Goal: Contribute content: Contribute content

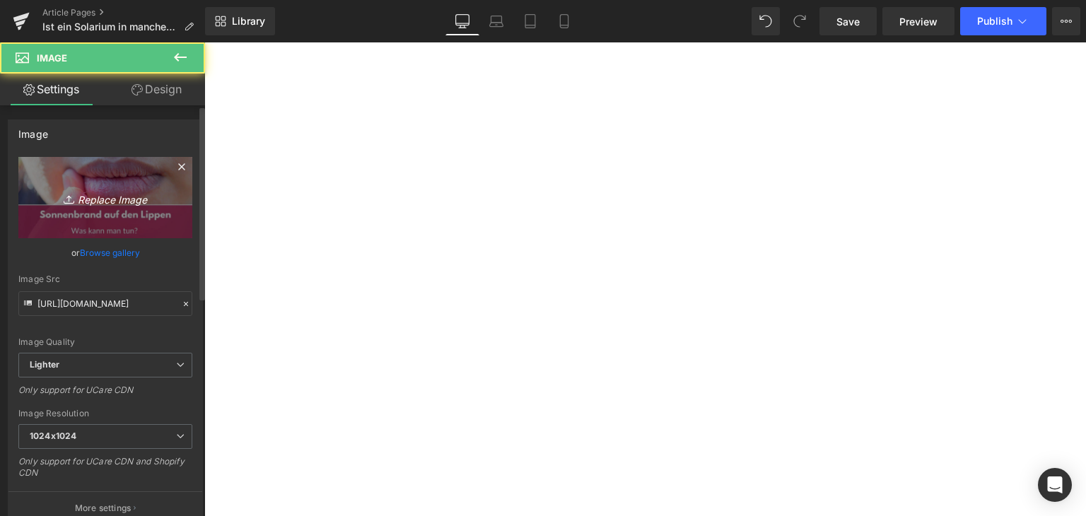
click at [122, 190] on icon "Replace Image" at bounding box center [105, 198] width 113 height 18
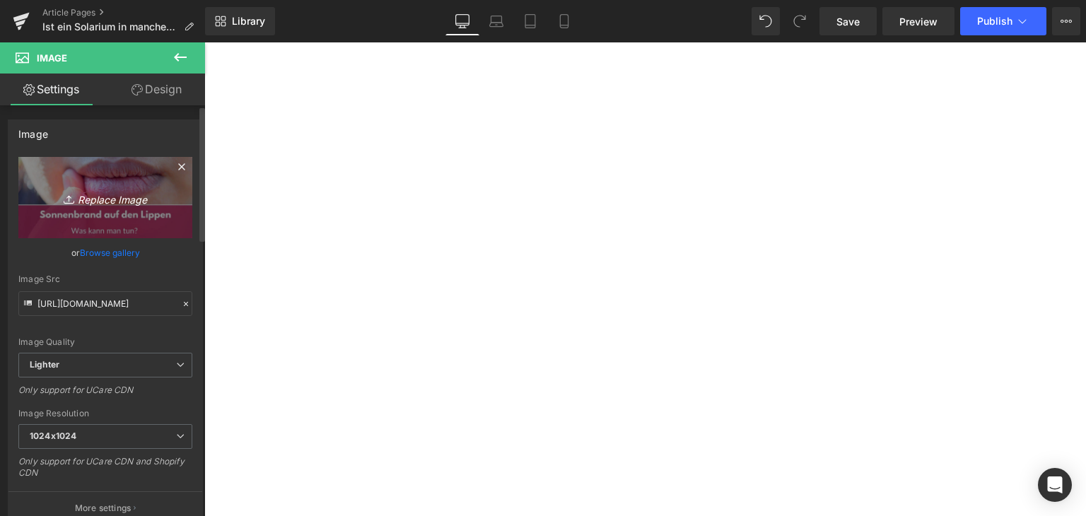
type input "C:\fakepath\solarium-gesund.jpg"
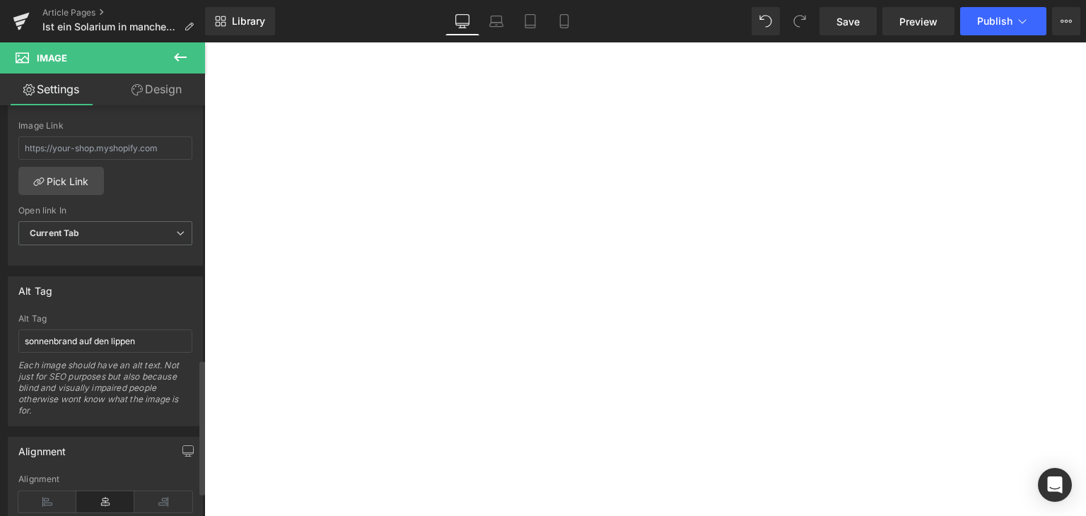
scroll to position [778, 0]
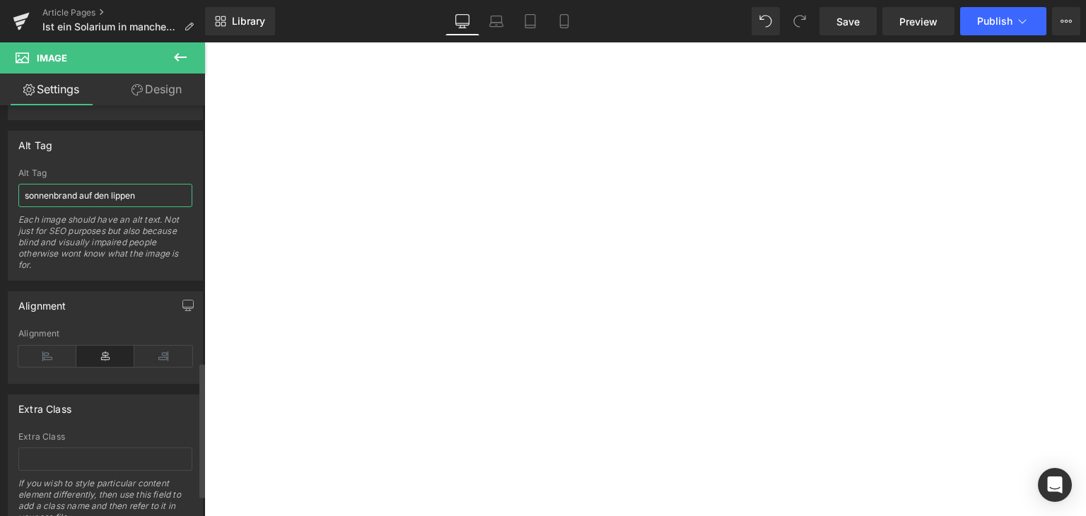
click at [107, 193] on input "sonnenbrand auf den lippen" at bounding box center [105, 195] width 174 height 23
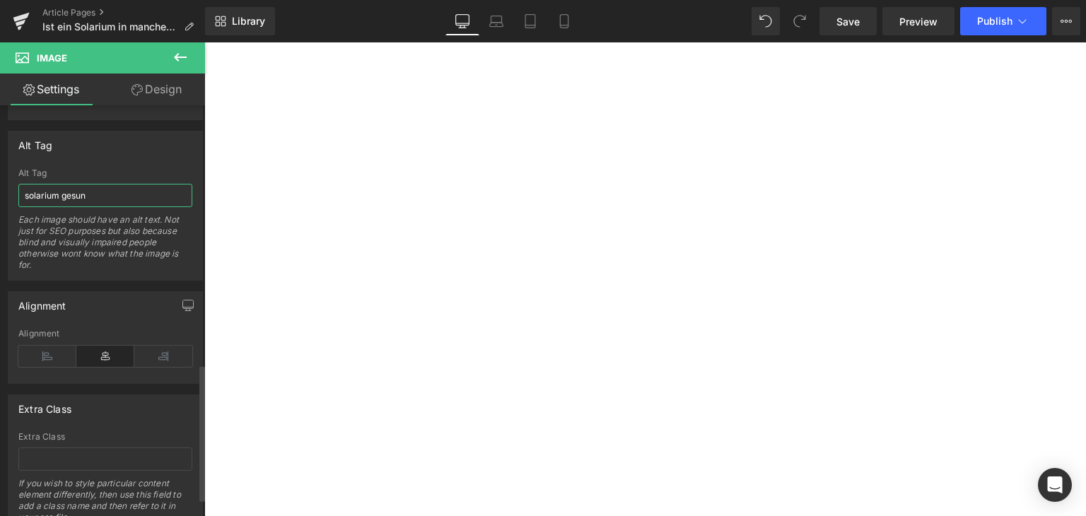
type input "solarium gesund"
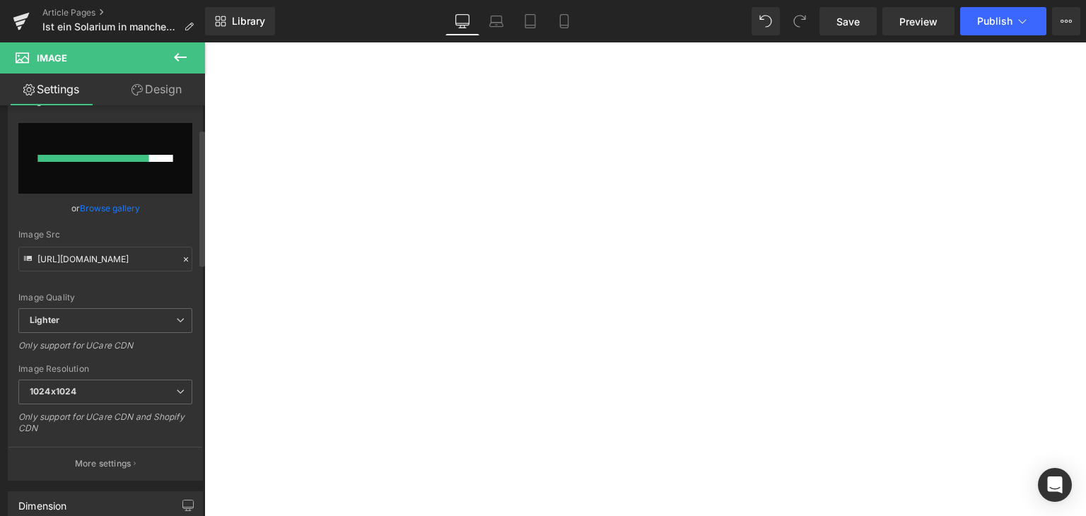
scroll to position [0, 0]
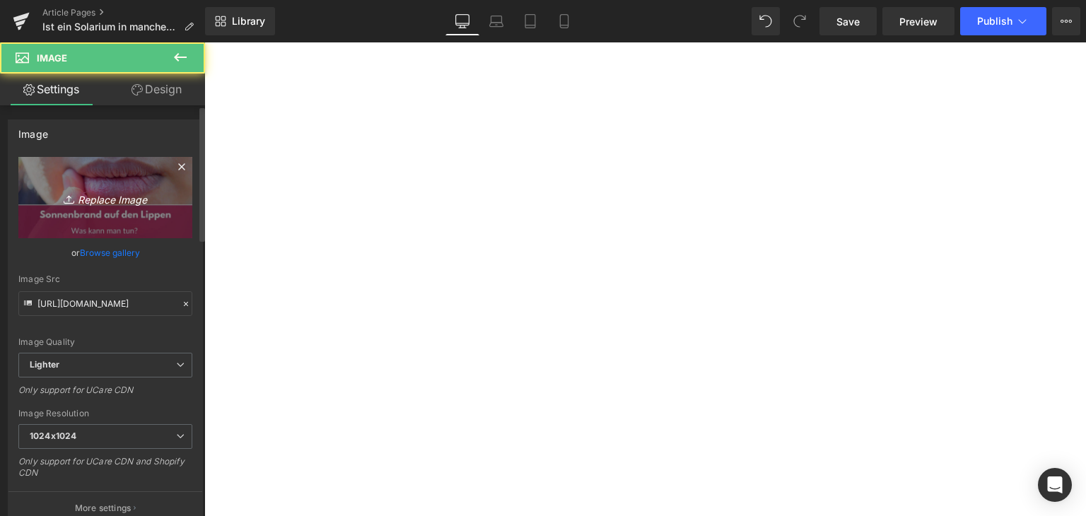
click at [126, 202] on icon "Replace Image" at bounding box center [105, 198] width 113 height 18
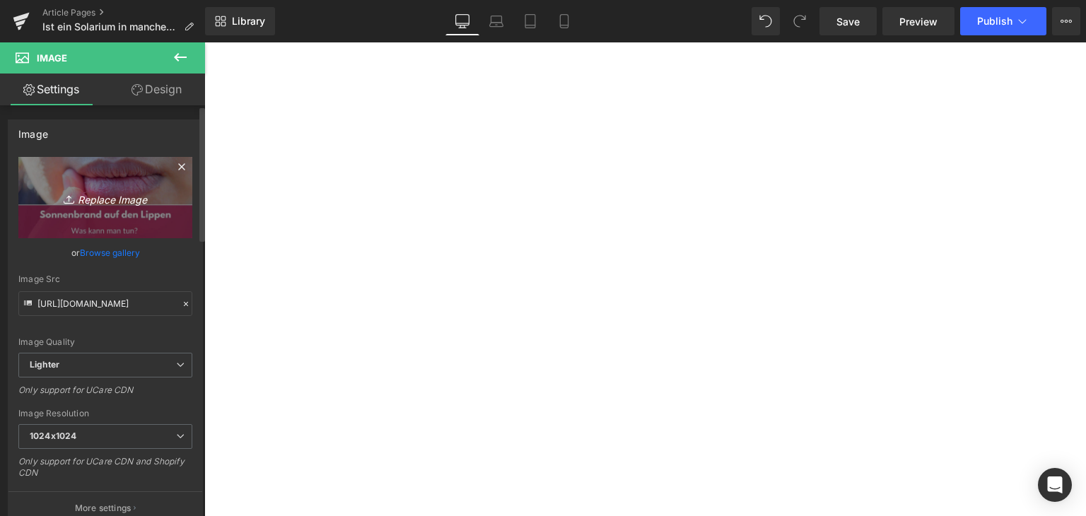
type input "C:\fakepath\solarium-gesund.jpg"
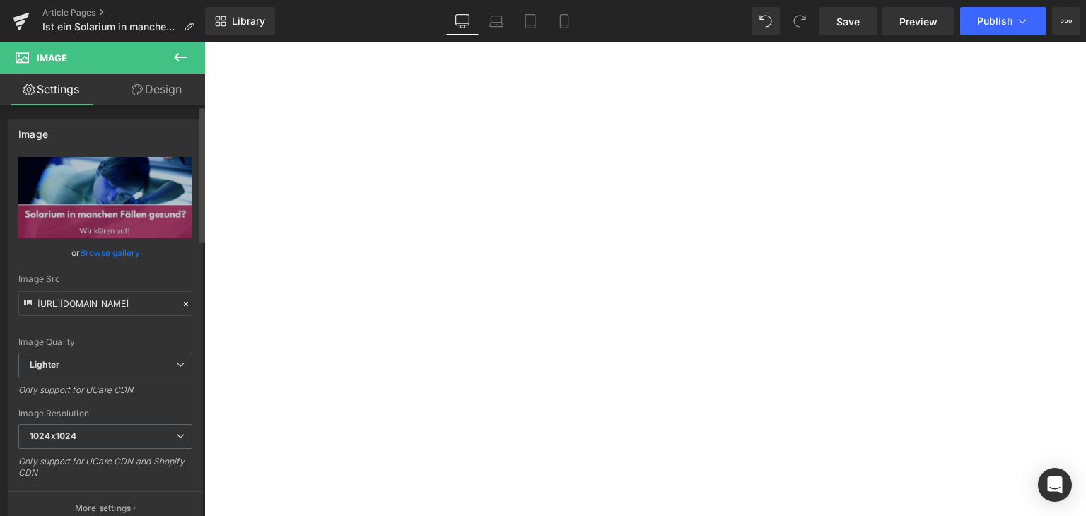
type input "[URL][DOMAIN_NAME]"
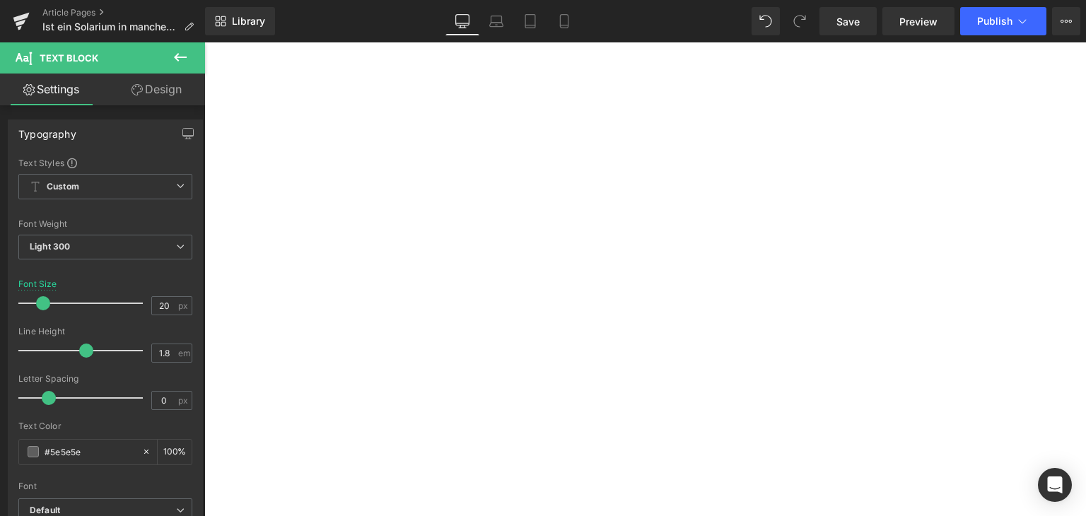
click at [577, 467] on div "Rendering Content" at bounding box center [543, 461] width 87 height 16
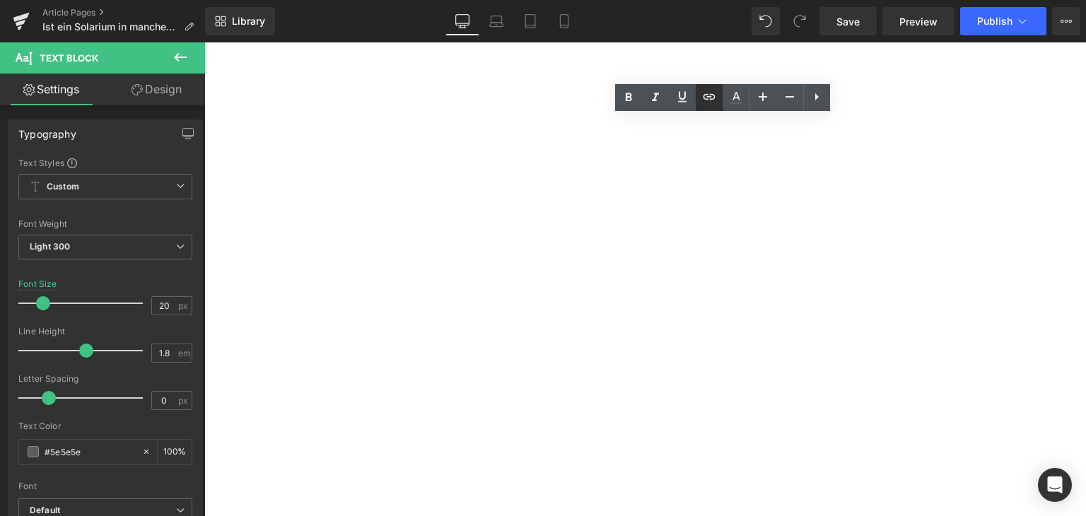
click at [708, 91] on icon at bounding box center [709, 96] width 17 height 17
click at [861, 0] on div "Text Color Highlight Color #333333 Edit or remove link: Edit - Unlink - Cancel" at bounding box center [543, 0] width 1086 height 0
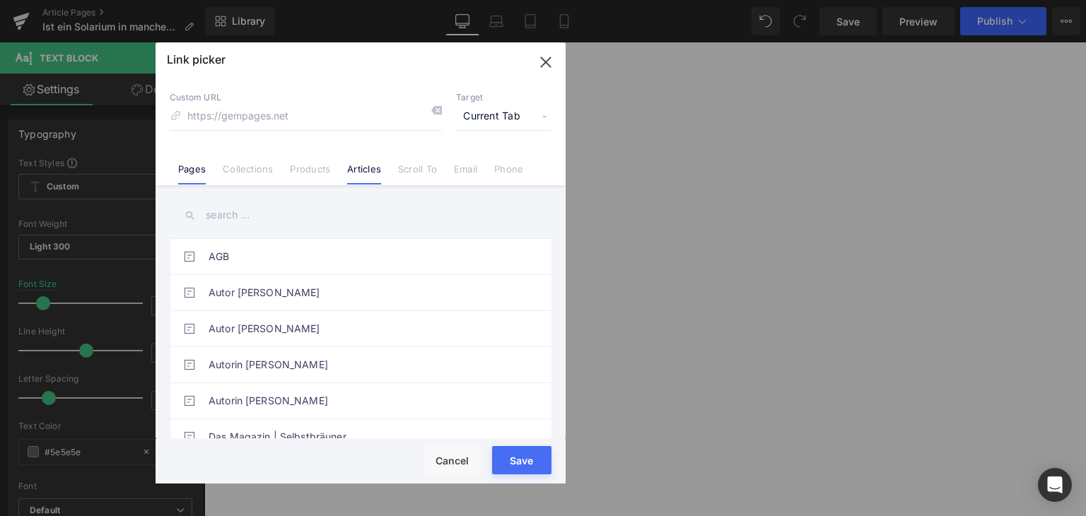
click at [362, 167] on link "Articles" at bounding box center [364, 173] width 34 height 21
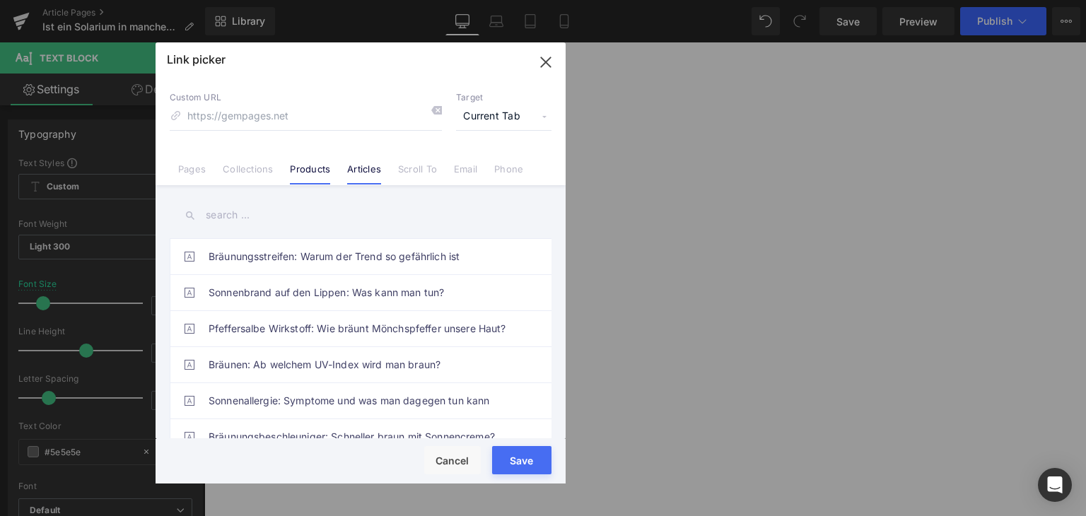
click at [305, 173] on link "Products" at bounding box center [310, 173] width 40 height 21
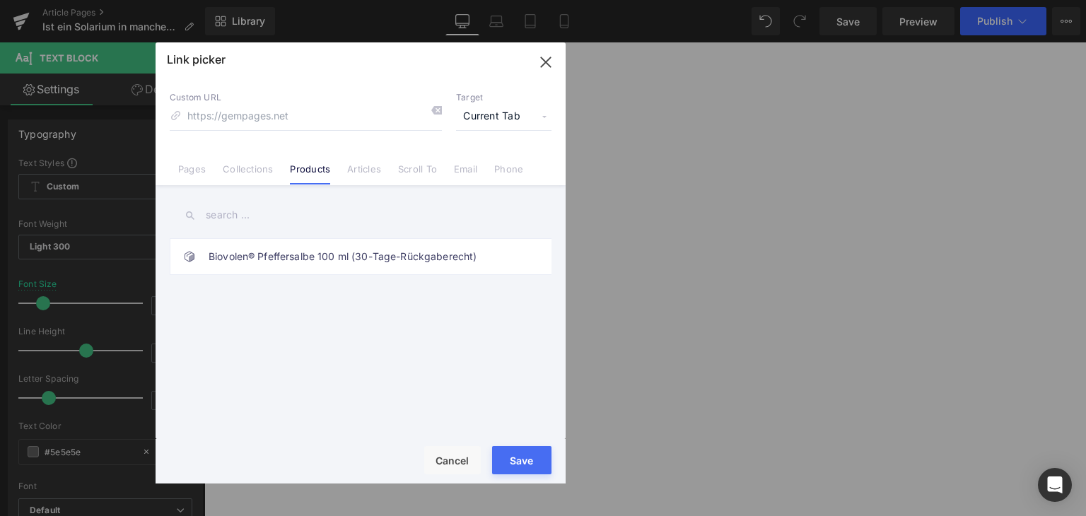
click at [313, 225] on input "text" at bounding box center [361, 215] width 382 height 32
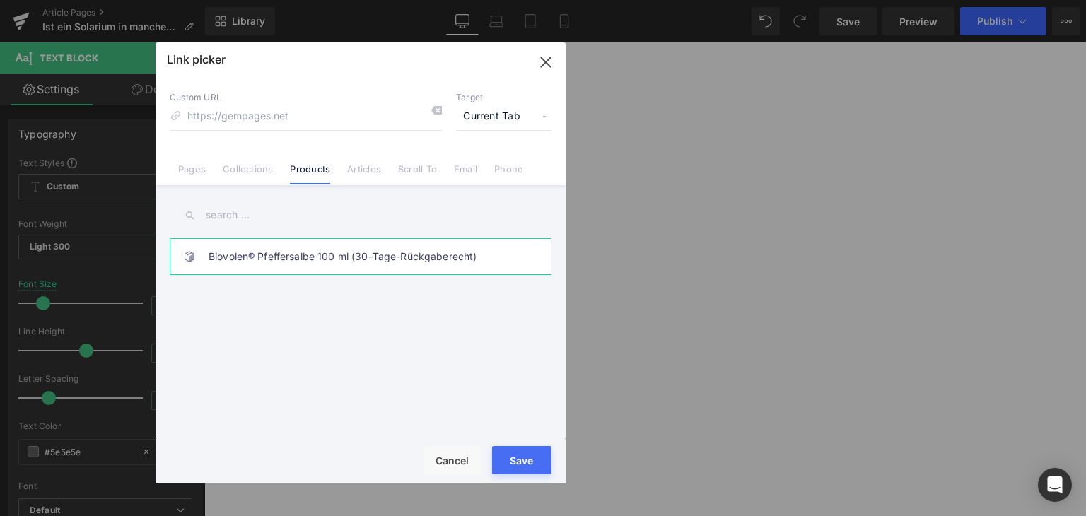
click at [330, 255] on link "Biovolen® Pfeffersalbe 100 ml (30-Tage-Rückgaberecht)" at bounding box center [364, 256] width 311 height 35
type input "/products/aktiv-pfeffersalbe"
click at [501, 469] on button "Save" at bounding box center [521, 460] width 59 height 28
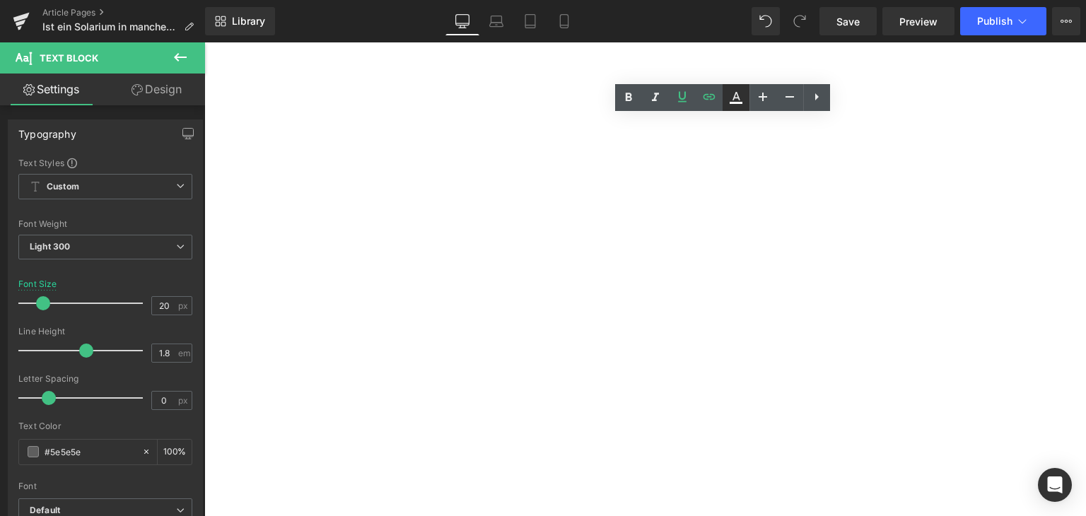
click at [726, 103] on link at bounding box center [736, 97] width 27 height 27
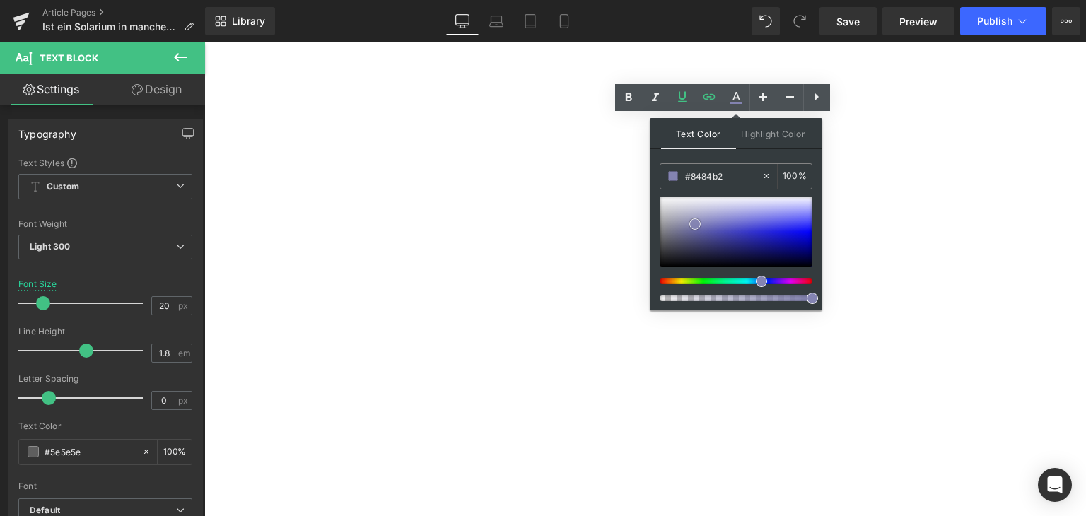
click at [695, 223] on div at bounding box center [736, 232] width 153 height 71
click at [701, 183] on input "#8484b2" at bounding box center [723, 176] width 76 height 16
type input "#0"
type input "0"
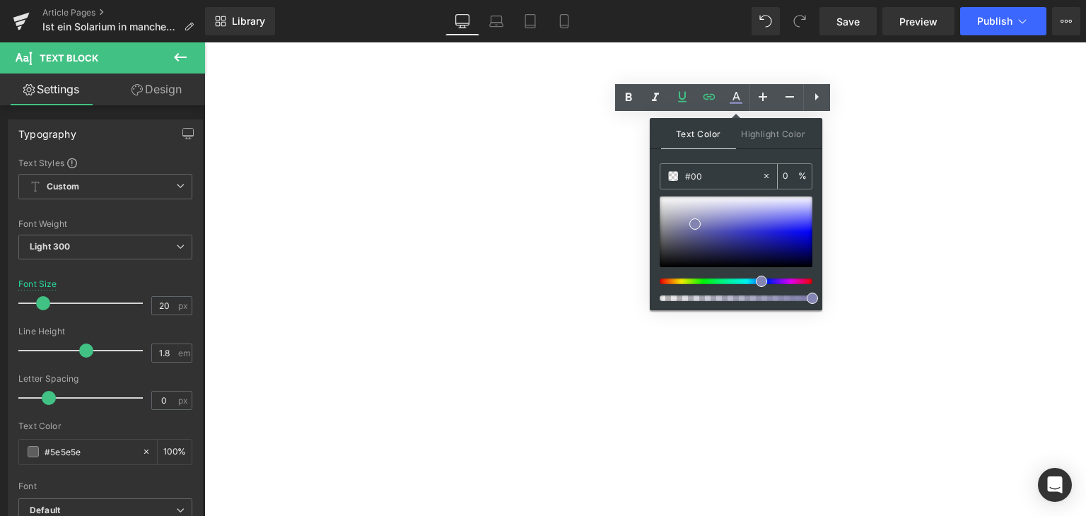
type input "#007"
type input "100"
type input "#0077"
type input "47"
type input "#0077c"
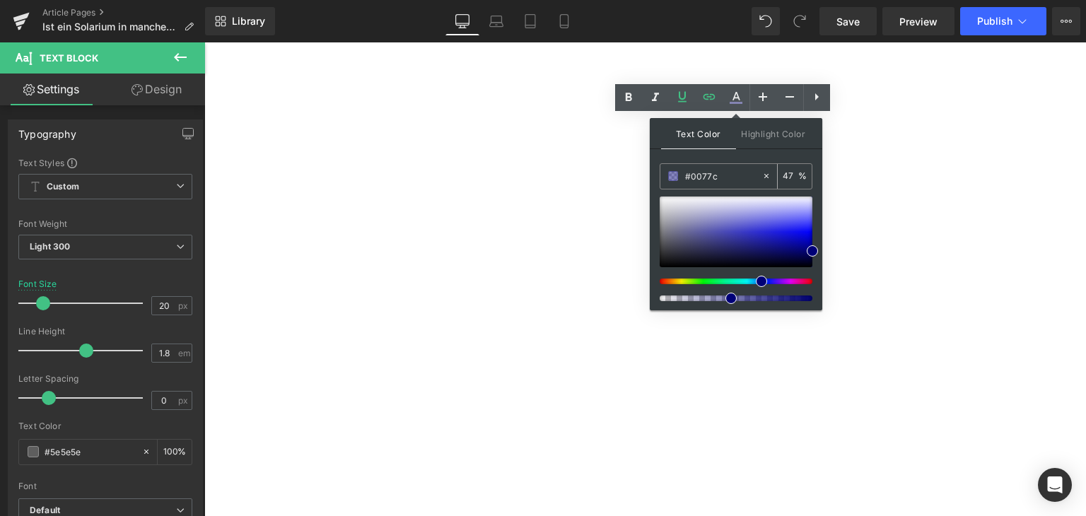
type input "0"
type input "#0077c1"
type input "100"
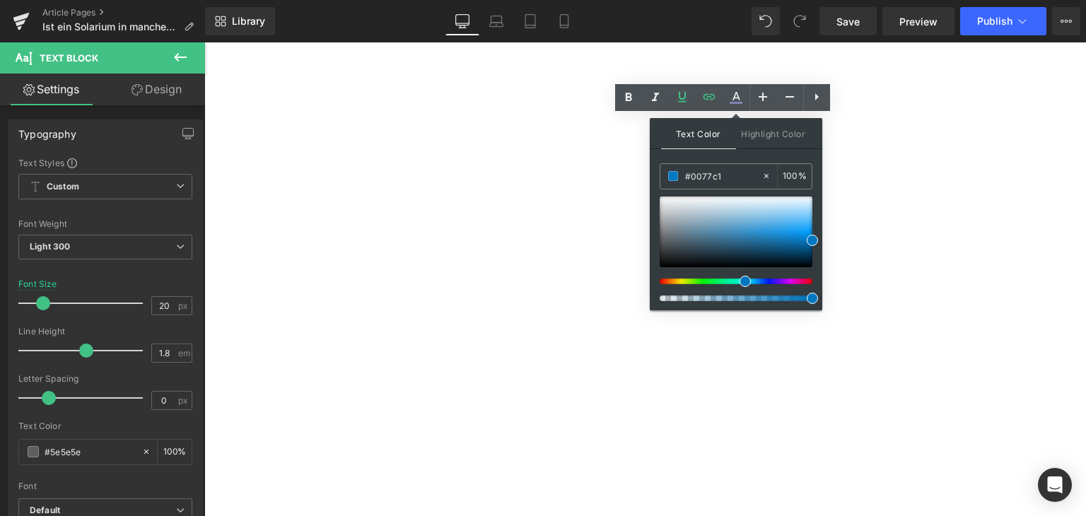
type input "#0077c1"
click at [813, 236] on span at bounding box center [812, 240] width 11 height 11
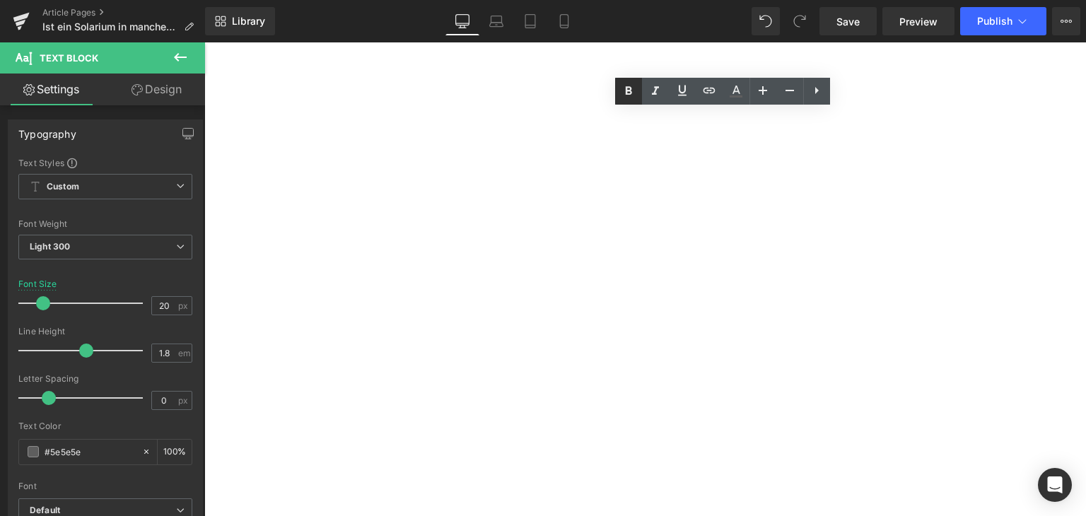
click at [631, 82] on link at bounding box center [628, 91] width 27 height 27
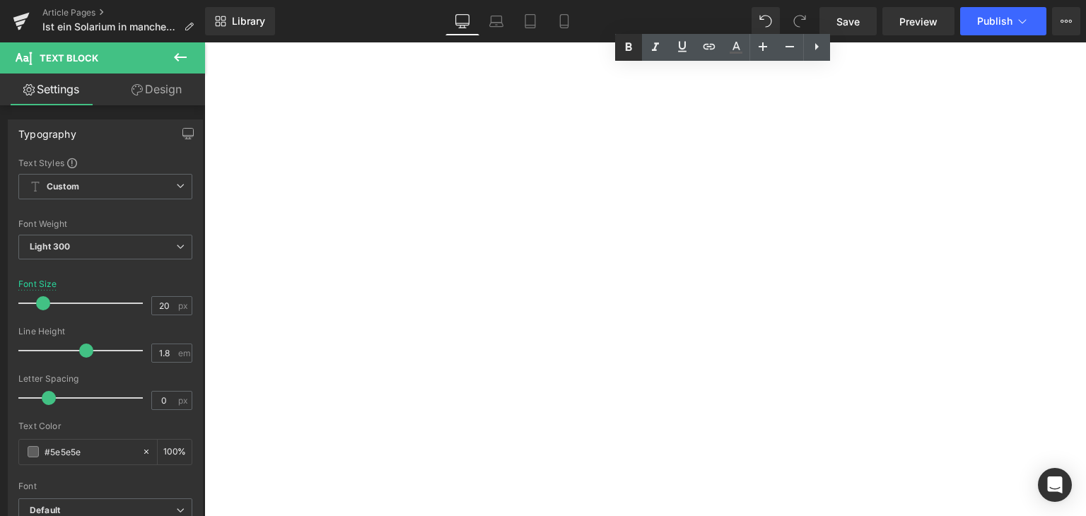
click at [627, 46] on icon at bounding box center [628, 46] width 6 height 8
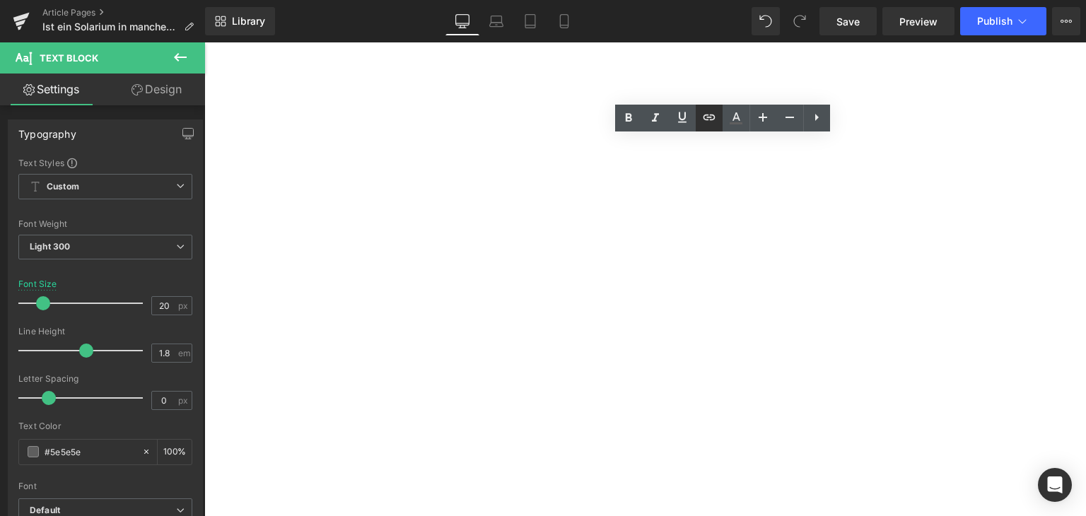
click at [713, 113] on icon at bounding box center [709, 117] width 17 height 17
click at [806, 0] on div "Text Color Highlight Color rgba(0, 119, 193, 1) #0077c1 100 % transparent trans…" at bounding box center [543, 0] width 1086 height 0
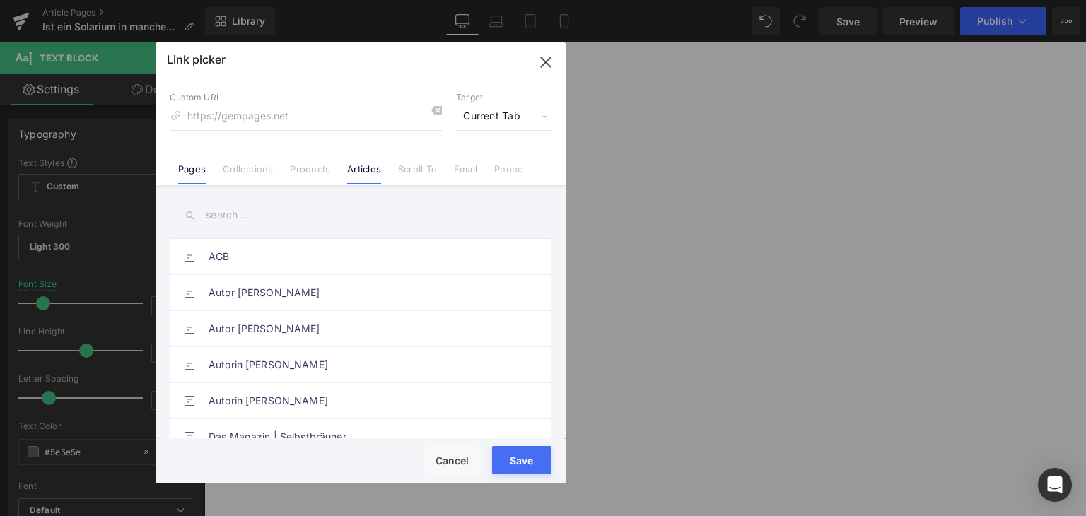
click at [354, 176] on link "Articles" at bounding box center [364, 173] width 34 height 21
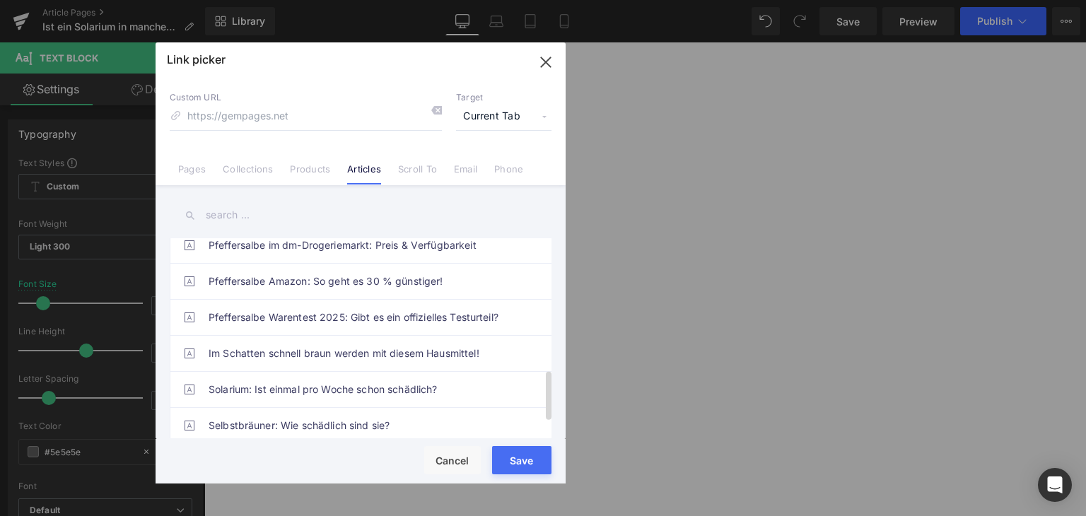
scroll to position [595, 0]
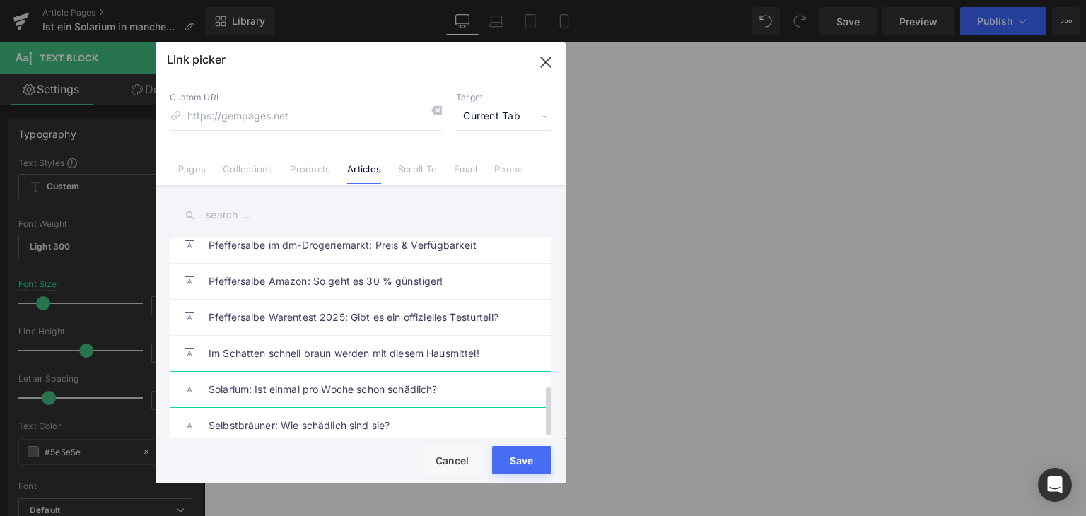
click at [360, 376] on link "Solarium: Ist einmal pro Woche schon schädlich?" at bounding box center [364, 389] width 311 height 35
type input "/blogs/wissenswertes/ab-wann-solarium-schaedlich"
click at [529, 470] on button "Save" at bounding box center [521, 460] width 59 height 28
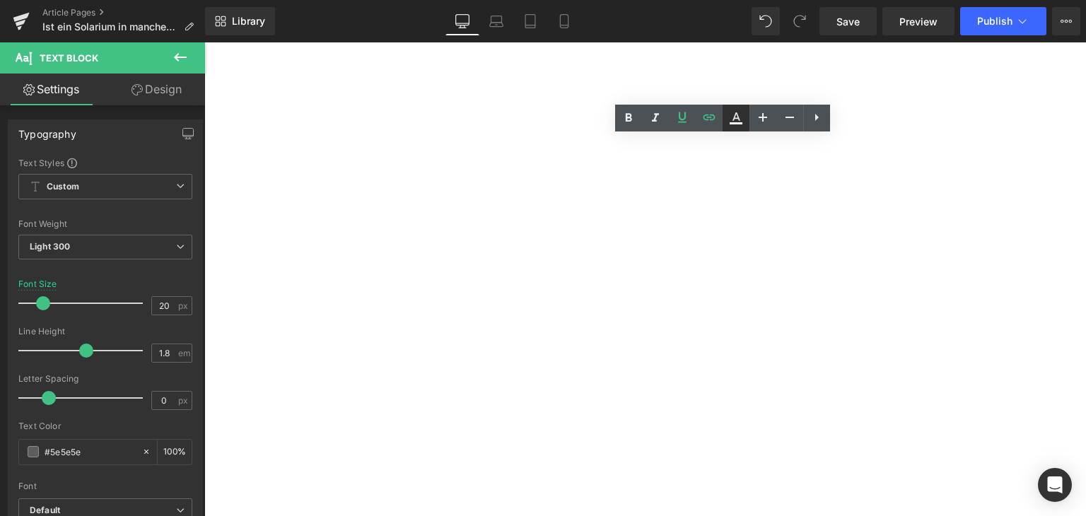
click at [734, 114] on icon at bounding box center [736, 118] width 17 height 17
type input "#0000ee"
type input "100"
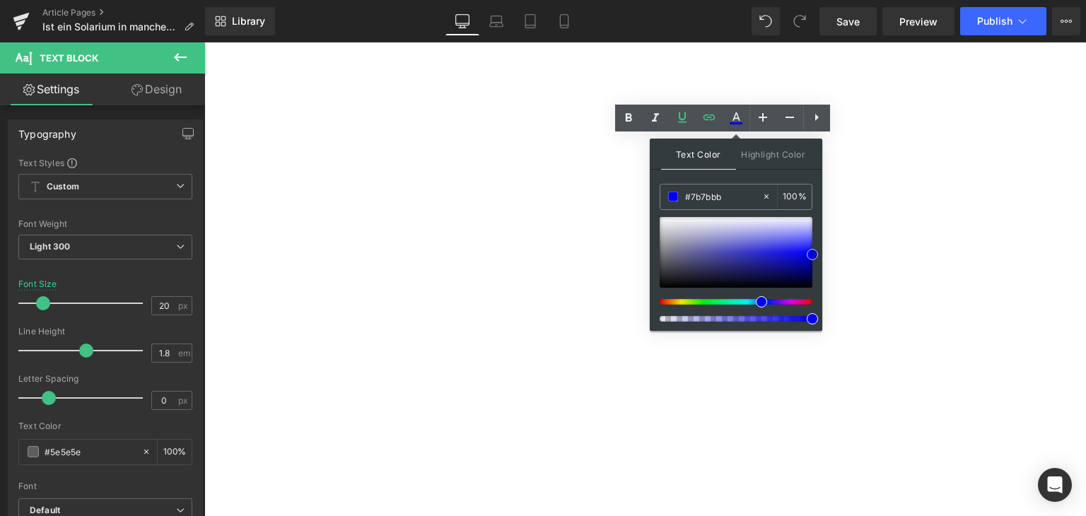
click at [708, 244] on div at bounding box center [736, 252] width 153 height 71
click at [697, 199] on input "#7b7bbb" at bounding box center [723, 197] width 76 height 16
type input "#0"
type input "0"
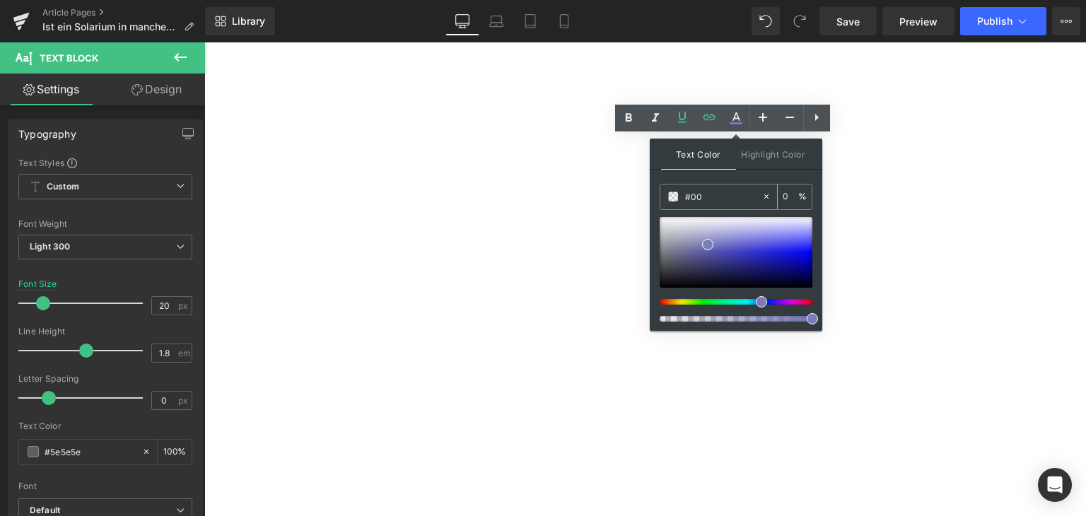
type input "#007"
type input "100"
type input "#0077"
type input "47"
type input "#0077x"
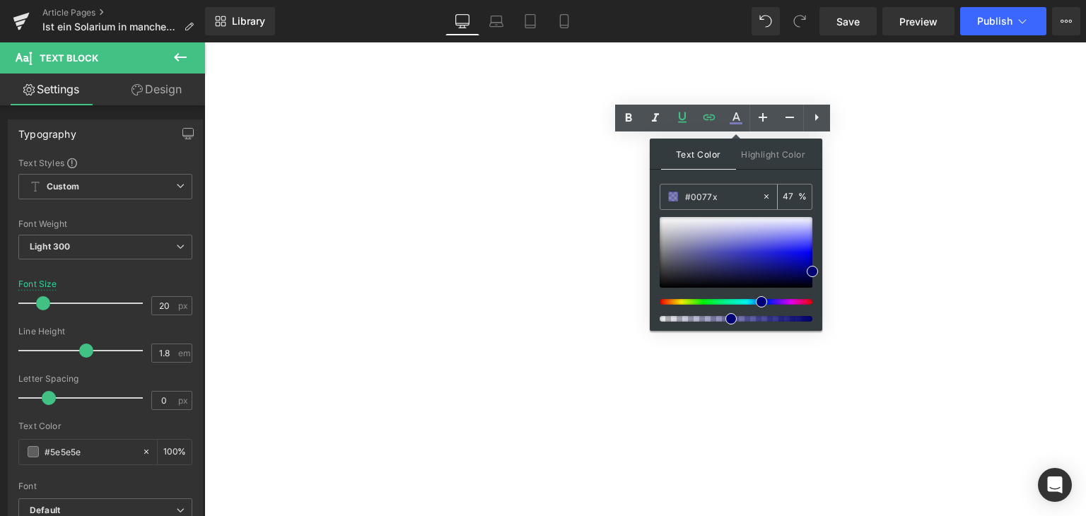
type input "0"
type input "#0077"
type input "47"
type input "#0077c"
type input "0"
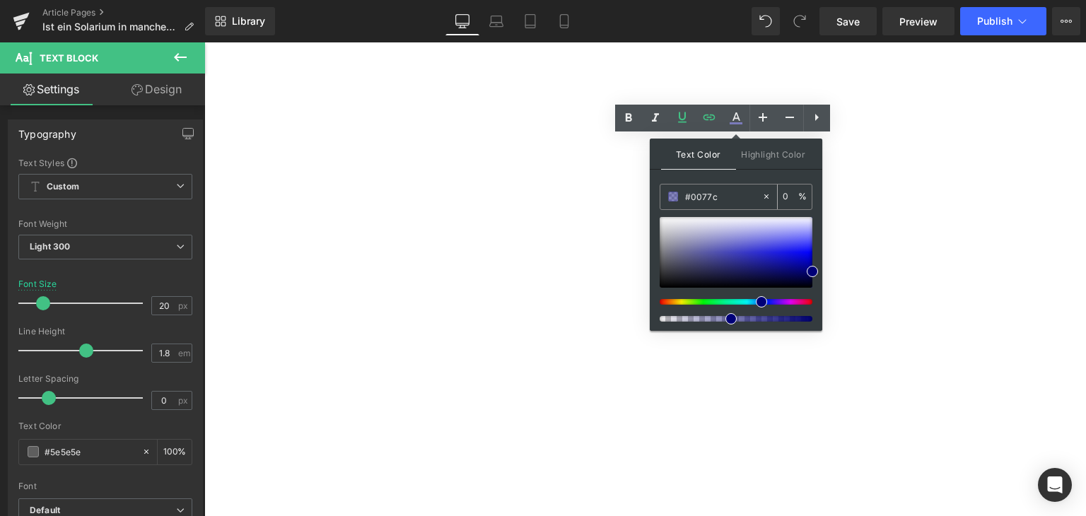
type input "#0077c1"
type input "100"
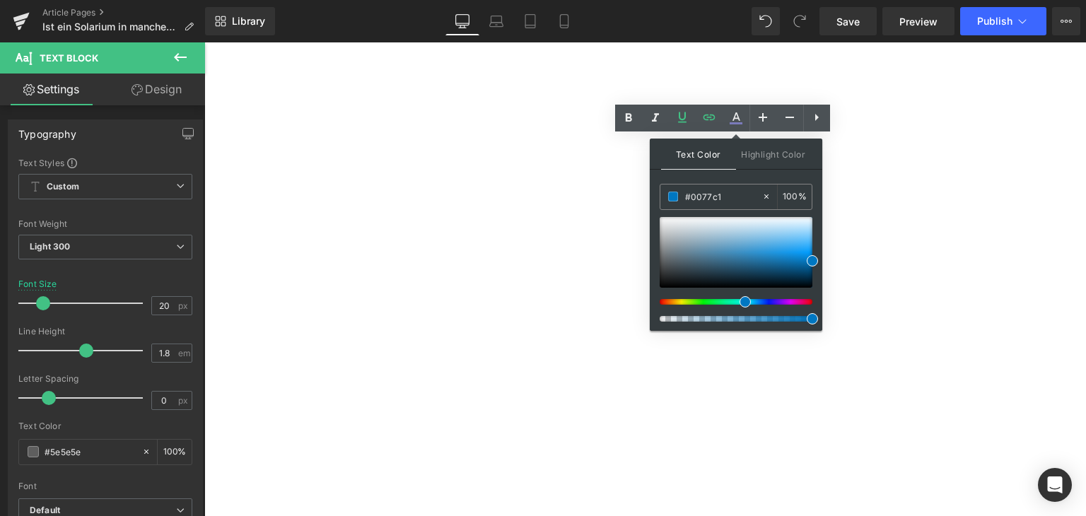
type input "#0077c1"
click at [808, 261] on span at bounding box center [812, 260] width 11 height 11
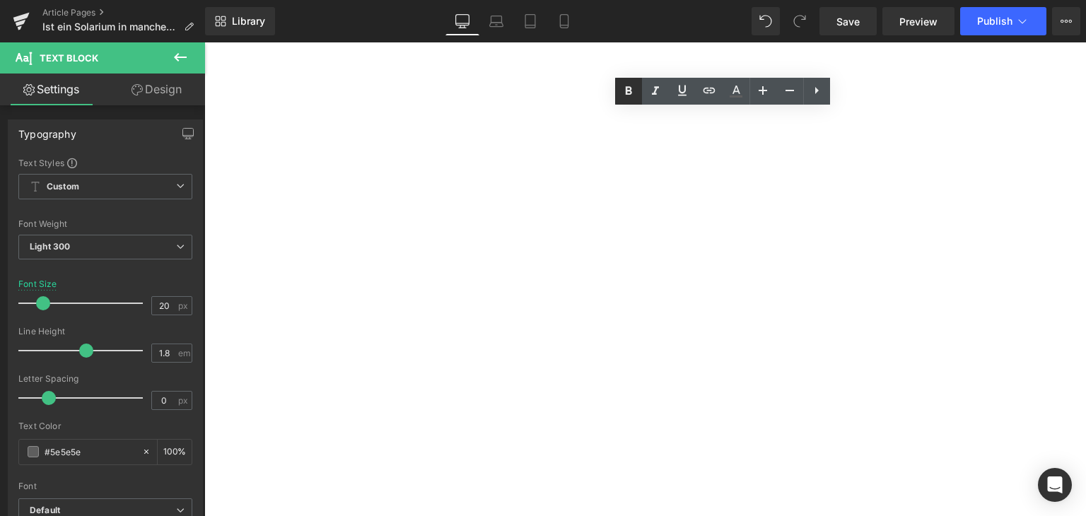
click at [634, 96] on icon at bounding box center [628, 91] width 17 height 17
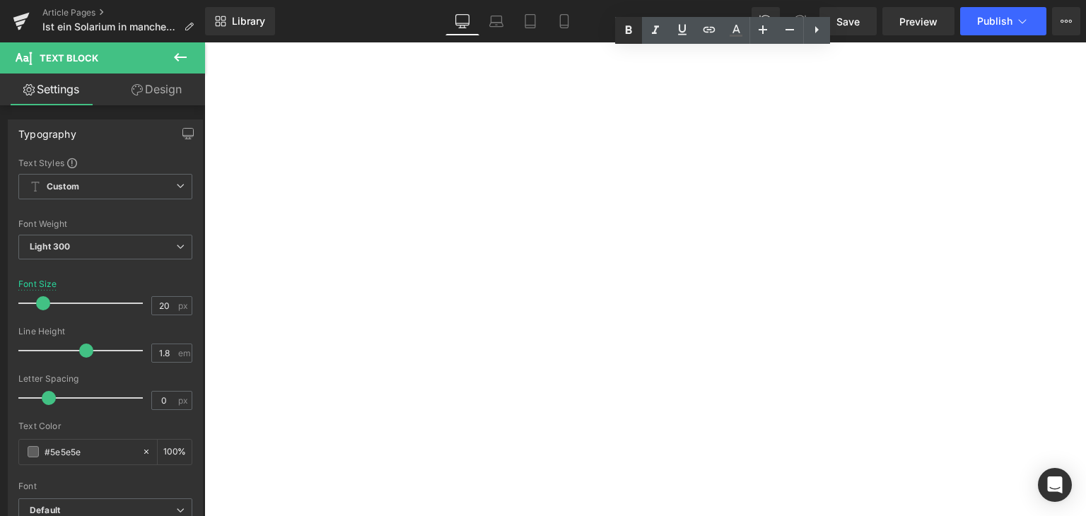
click at [627, 33] on icon at bounding box center [628, 30] width 6 height 8
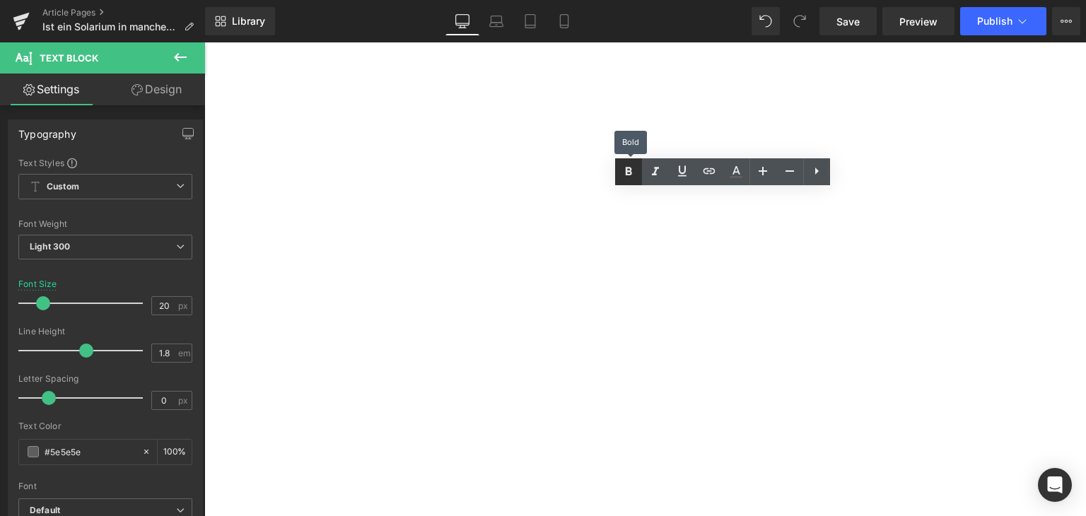
click at [623, 175] on icon at bounding box center [628, 171] width 17 height 17
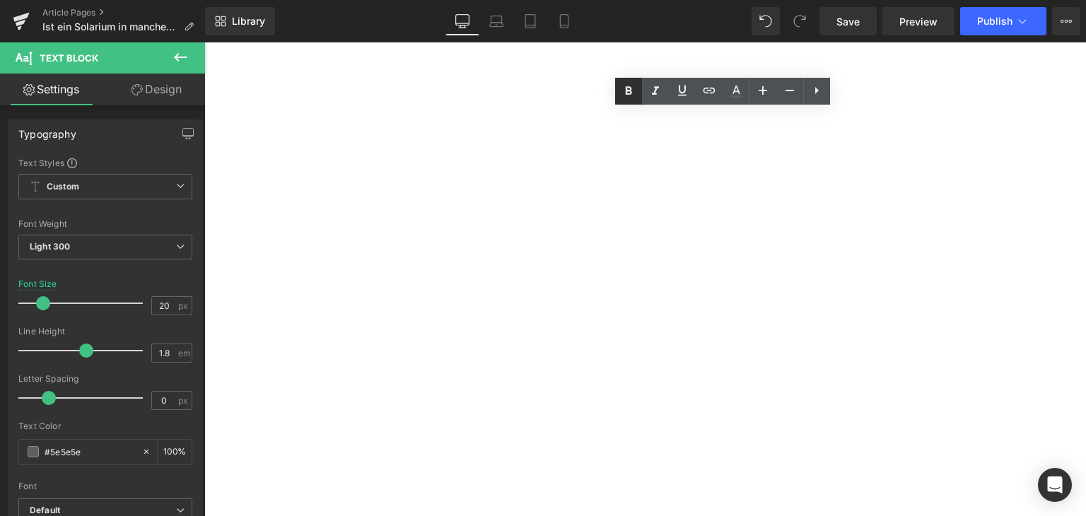
drag, startPoint x: 621, startPoint y: 92, endPoint x: 646, endPoint y: 99, distance: 26.4
click at [621, 93] on icon at bounding box center [628, 91] width 17 height 17
click at [630, 87] on icon at bounding box center [628, 90] width 6 height 8
click at [637, 90] on link at bounding box center [628, 91] width 27 height 27
click at [622, 95] on icon at bounding box center [628, 91] width 17 height 17
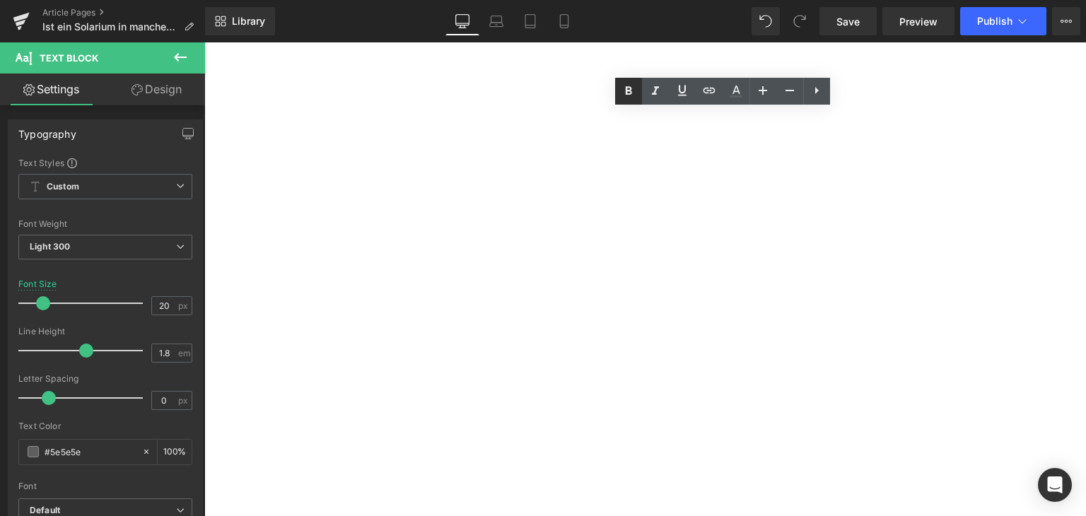
click at [634, 86] on icon at bounding box center [628, 91] width 17 height 17
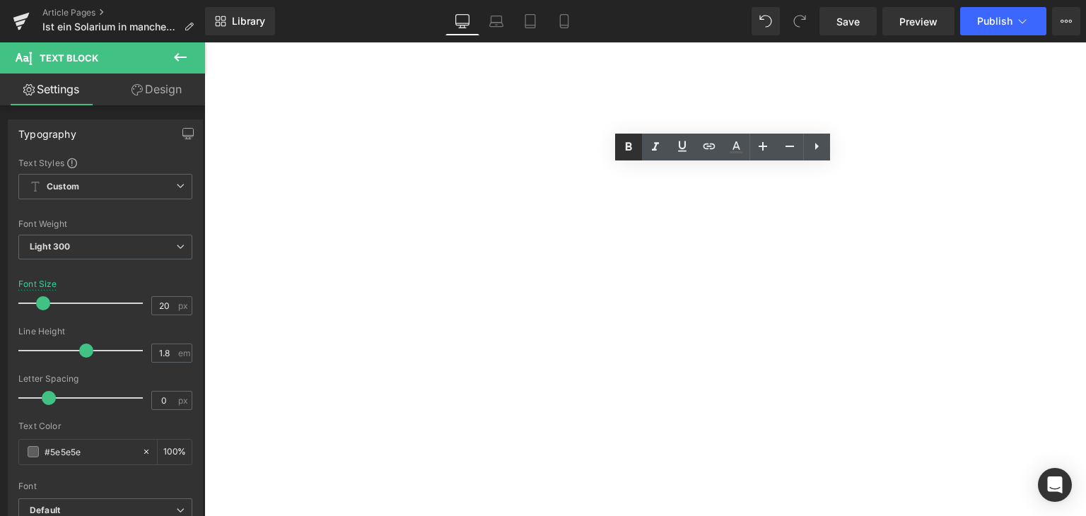
click at [629, 145] on icon at bounding box center [628, 147] width 17 height 17
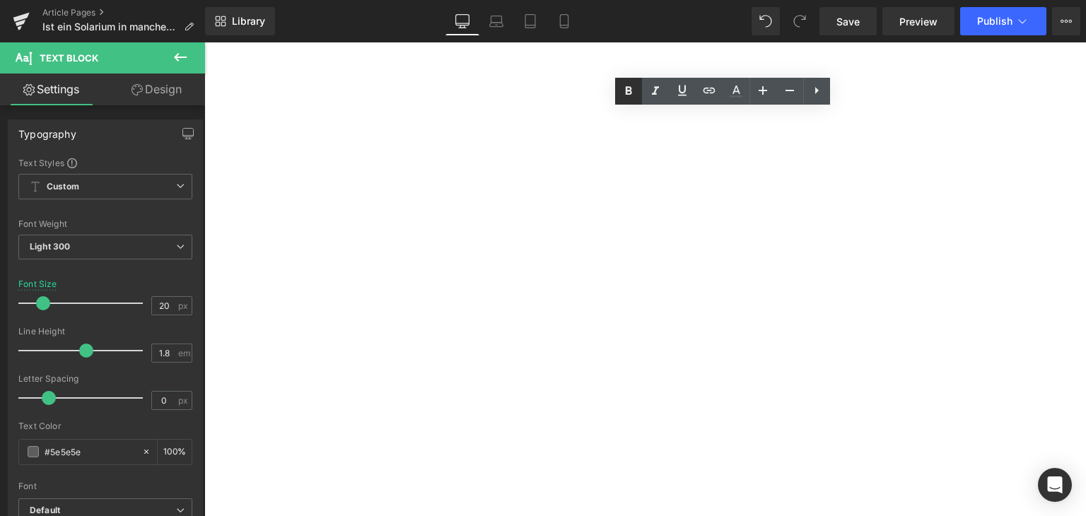
click at [625, 83] on icon at bounding box center [628, 91] width 17 height 17
click at [622, 98] on icon at bounding box center [628, 91] width 17 height 17
click at [627, 83] on icon at bounding box center [628, 91] width 17 height 17
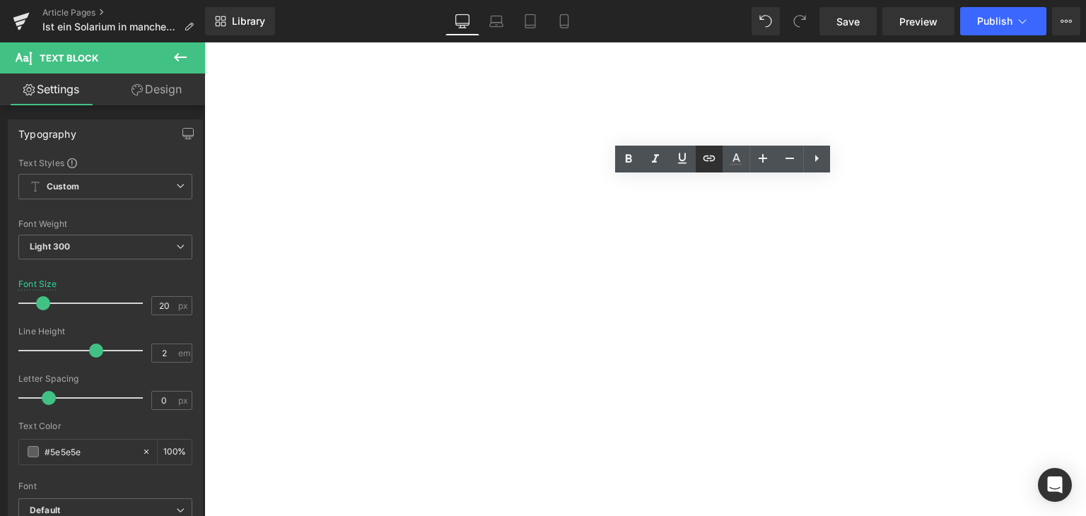
click at [701, 158] on icon at bounding box center [709, 158] width 17 height 17
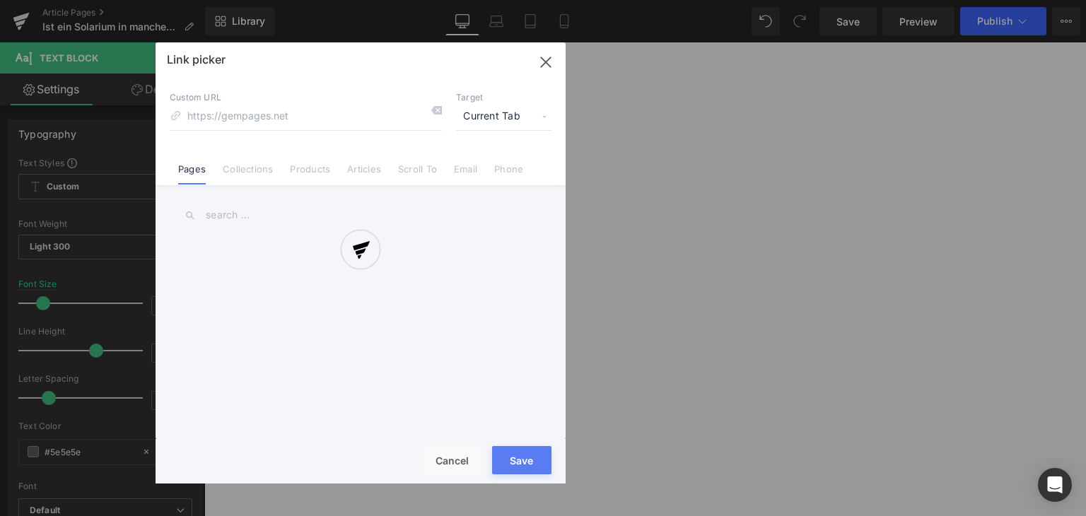
click at [750, 0] on div "Text Color Highlight Color rgba(0, 119, 193, 1) #0077c1 100 % transparent trans…" at bounding box center [543, 0] width 1086 height 0
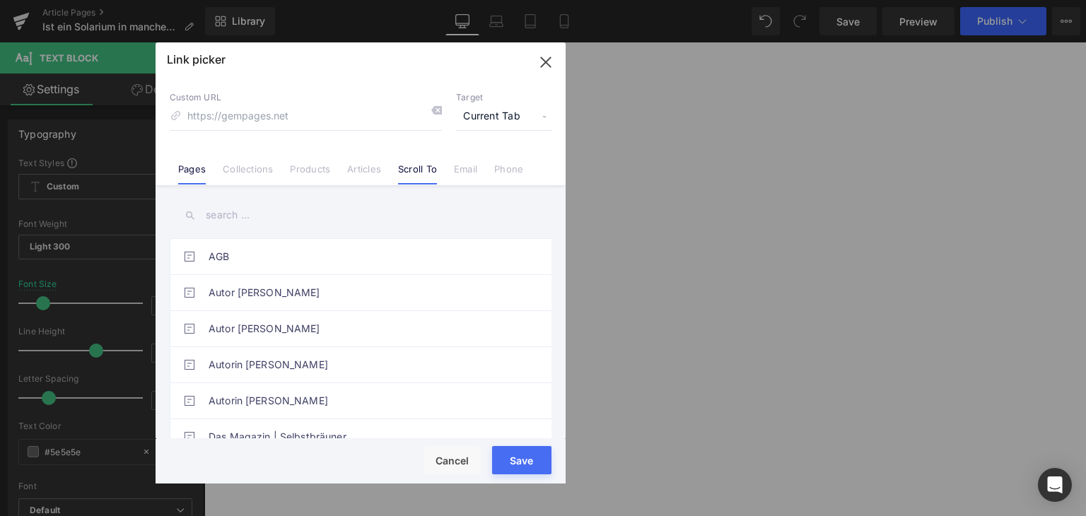
click at [399, 172] on link "Scroll To" at bounding box center [417, 173] width 39 height 21
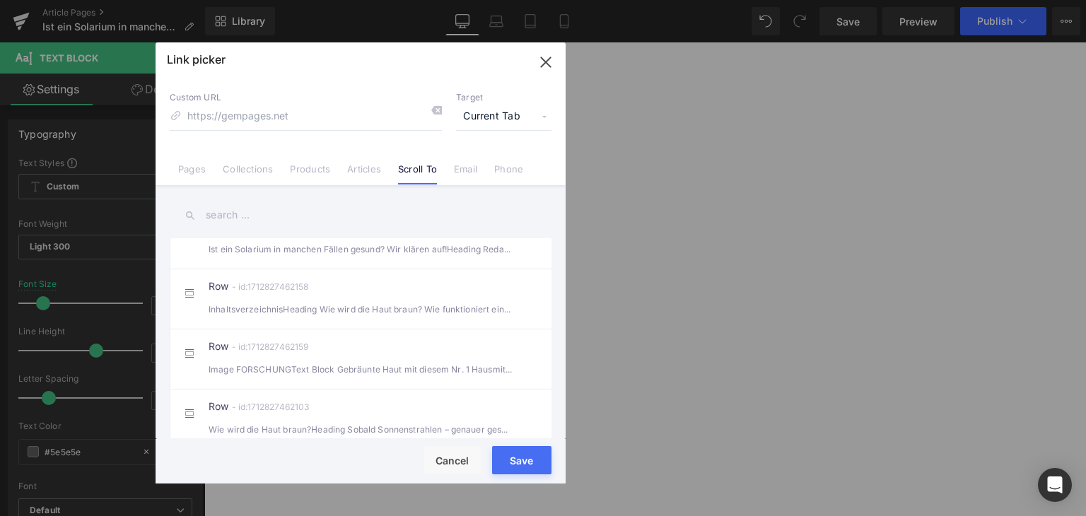
scroll to position [212, 0]
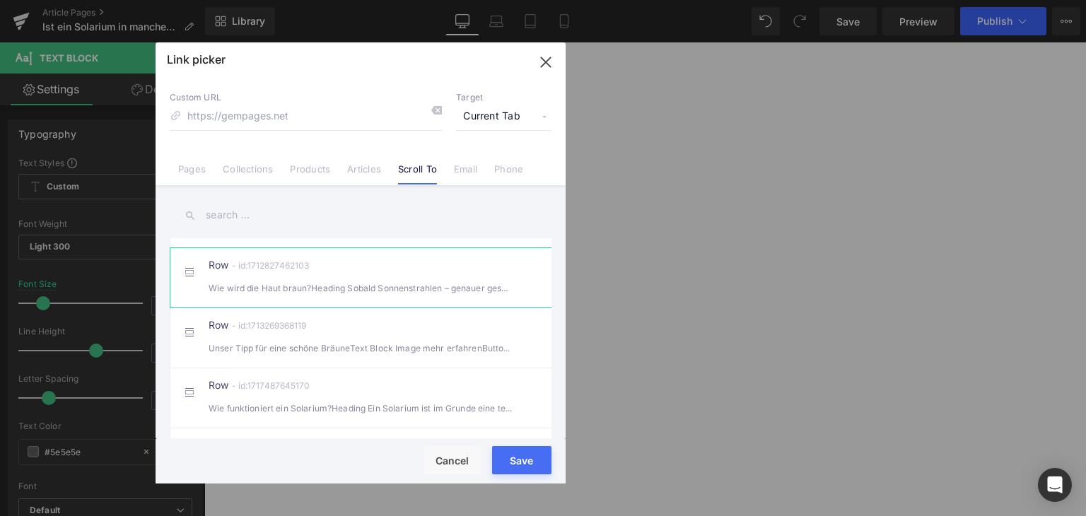
click at [335, 308] on li "Row - id:1712827462103 Wie wird die Haut braun?Heading Sobald Sonnenstrahlen – …" at bounding box center [364, 278] width 388 height 60
type input "#r-1712827462103"
click at [512, 471] on button "Save" at bounding box center [521, 460] width 59 height 28
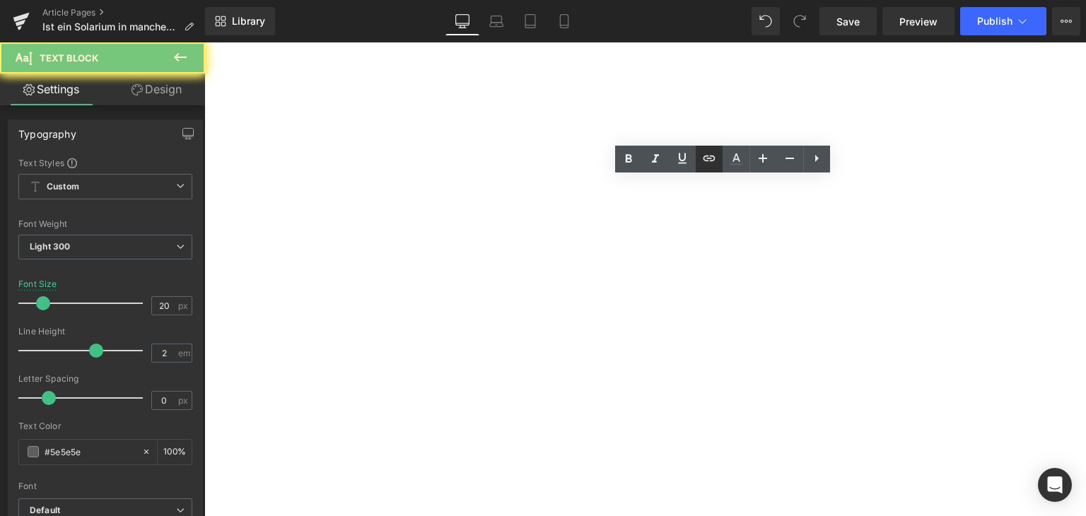
click at [715, 162] on icon at bounding box center [709, 158] width 17 height 17
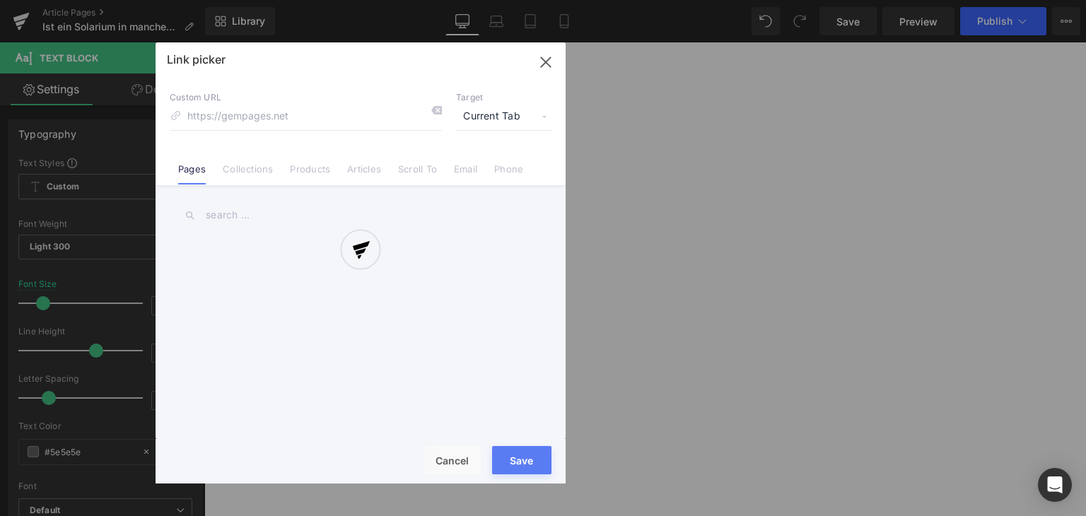
click at [759, 0] on div "Text Color Highlight Color rgba(0, 119, 193, 1) #0077c1 100 % transparent trans…" at bounding box center [543, 0] width 1086 height 0
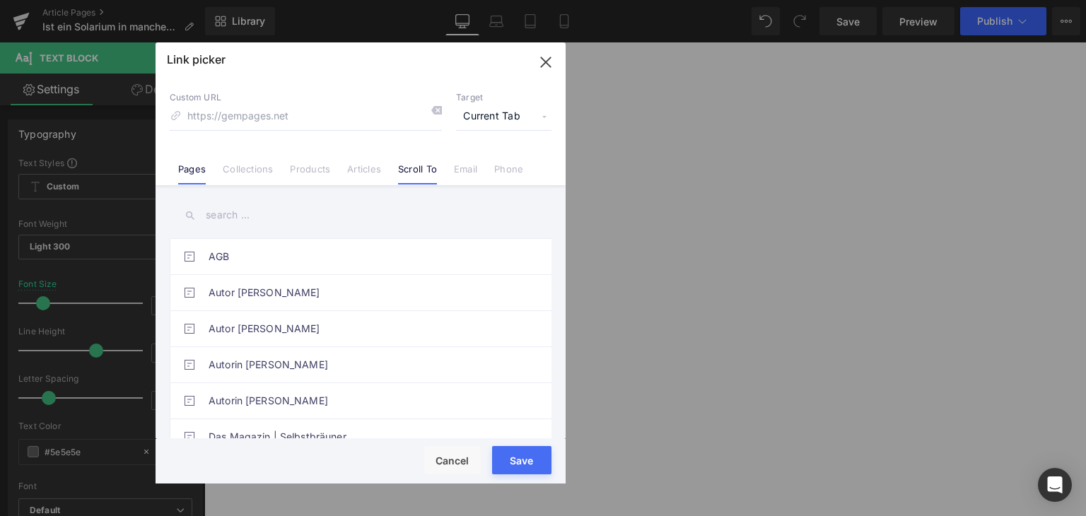
click at [415, 170] on link "Scroll To" at bounding box center [417, 173] width 39 height 21
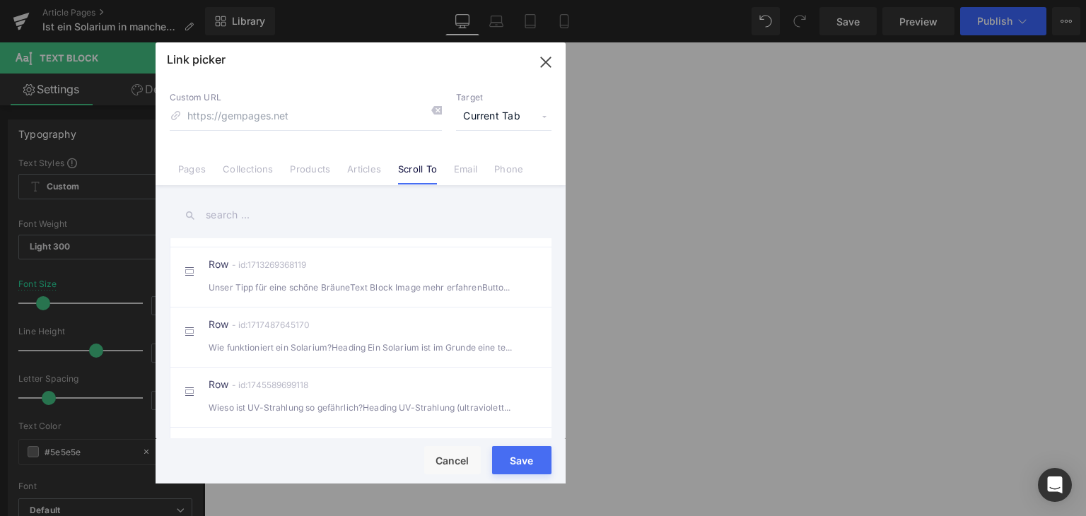
scroll to position [283, 0]
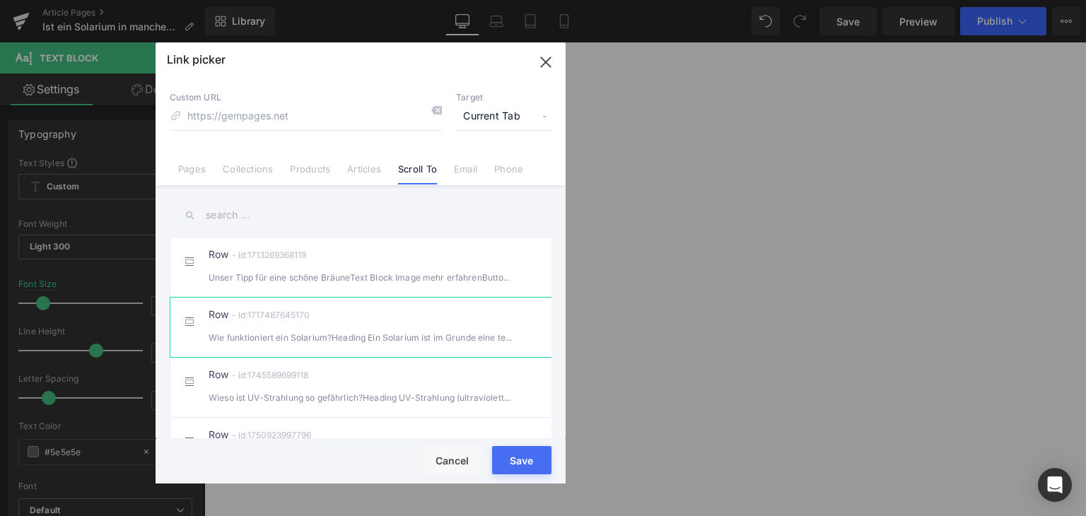
click at [379, 342] on div "Row - id:1717487645170 Wie funktioniert ein Solarium?Heading Ein Solarium ist i…" at bounding box center [382, 327] width 347 height 35
type input "#r-1717487645170"
click at [506, 469] on button "Save" at bounding box center [521, 460] width 59 height 28
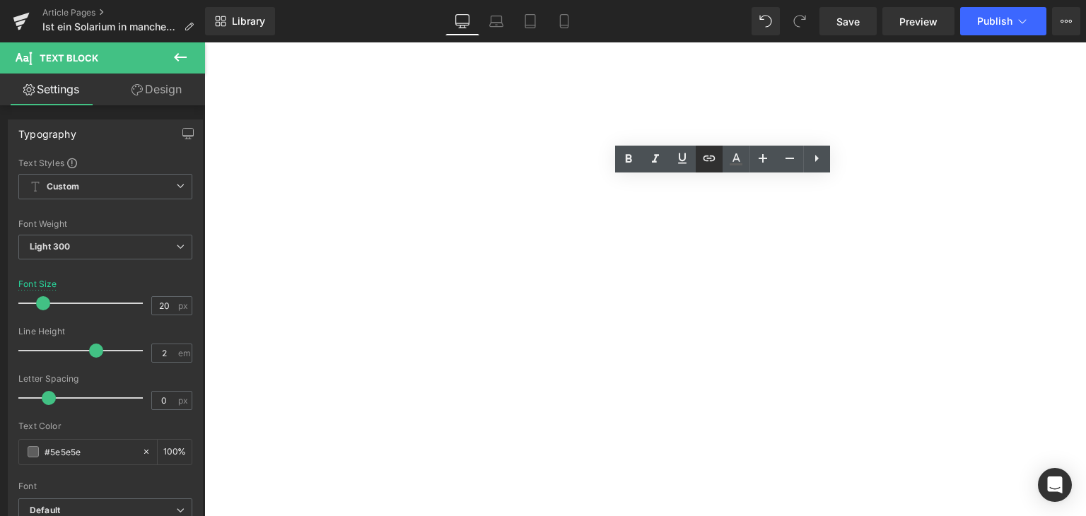
click at [702, 163] on icon at bounding box center [709, 158] width 17 height 17
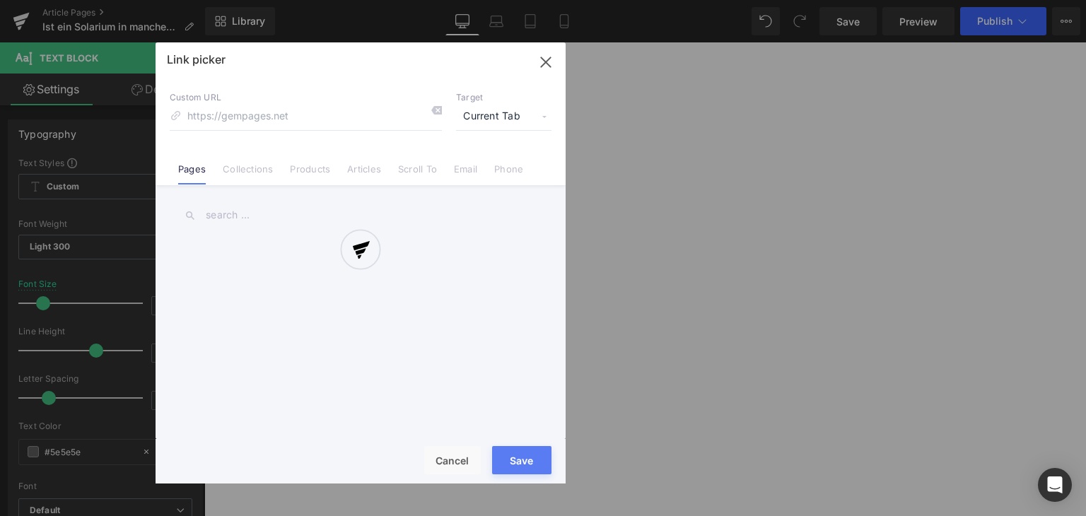
click at [780, 0] on div "Text Color Highlight Color rgba(0, 119, 193, 1) #0077c1 100 % transparent trans…" at bounding box center [543, 0] width 1086 height 0
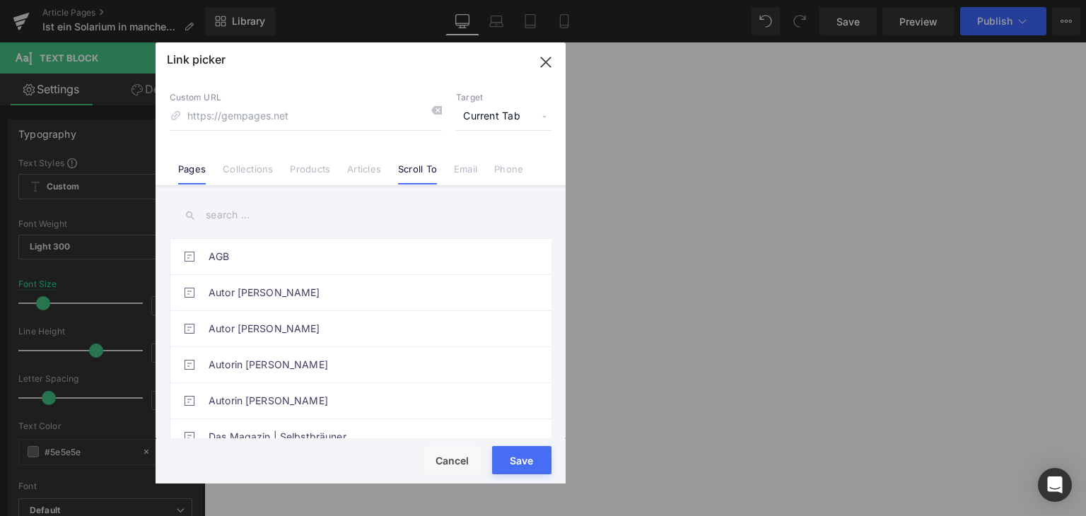
click at [421, 170] on link "Scroll To" at bounding box center [417, 173] width 39 height 21
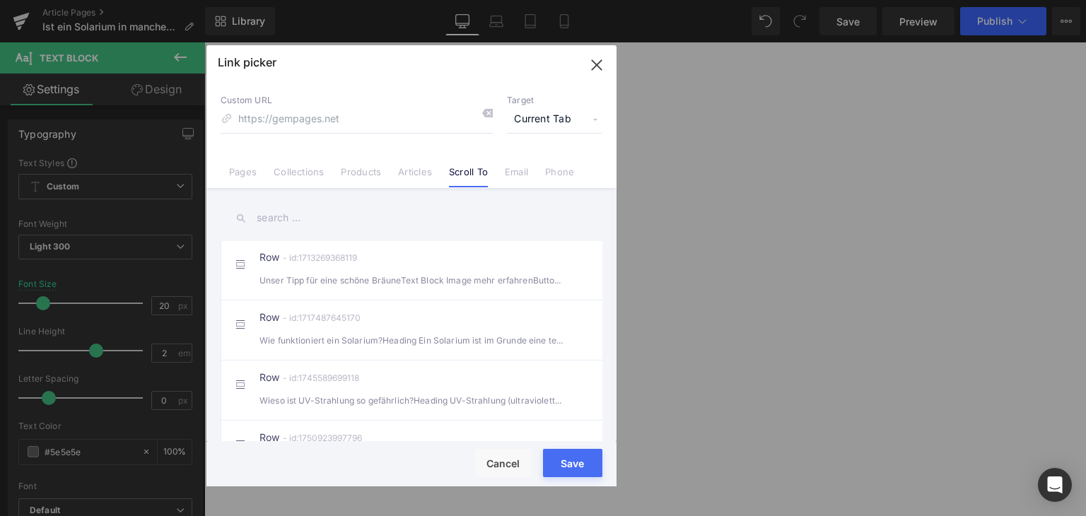
drag, startPoint x: 361, startPoint y: 69, endPoint x: 405, endPoint y: 78, distance: 45.0
click at [405, 77] on div "Link picker" at bounding box center [412, 62] width 410 height 35
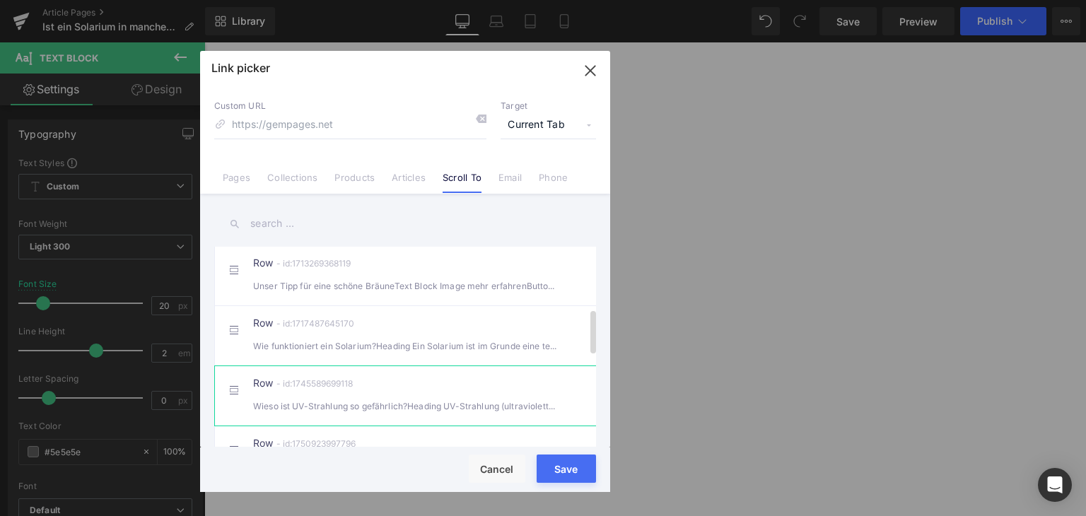
click at [392, 404] on div "Row - id:1745589699118 Wieso ist UV-Strahlung so gefährlich?Heading UV-Strahlun…" at bounding box center [426, 395] width 347 height 35
type input "#r-1745589699118"
click at [559, 476] on button "Save" at bounding box center [566, 469] width 59 height 28
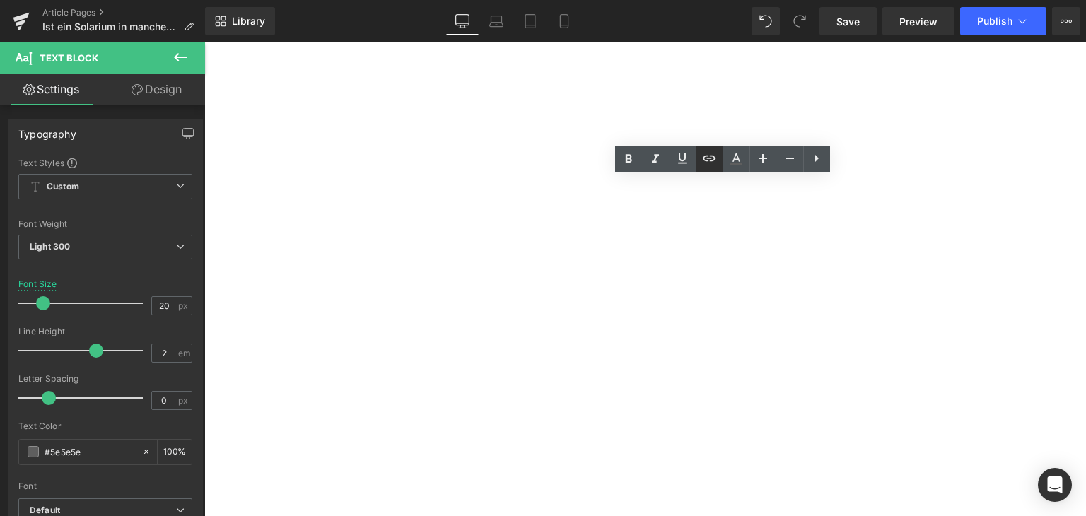
click at [704, 164] on icon at bounding box center [709, 158] width 17 height 17
click at [761, 0] on div "Text Color Highlight Color rgba(0, 119, 193, 1) #0077c1 100 % transparent trans…" at bounding box center [543, 0] width 1086 height 0
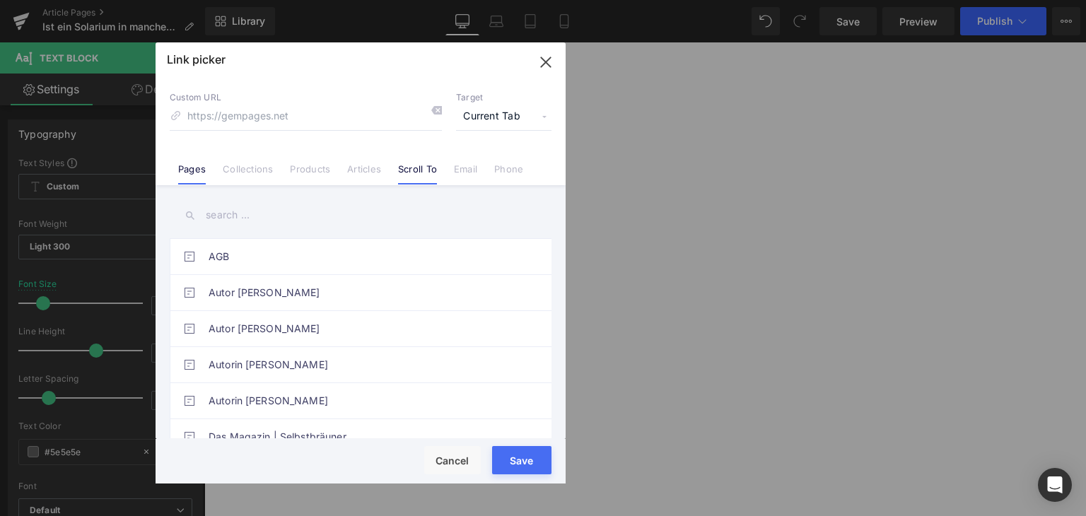
click at [430, 169] on link "Scroll To" at bounding box center [417, 173] width 39 height 21
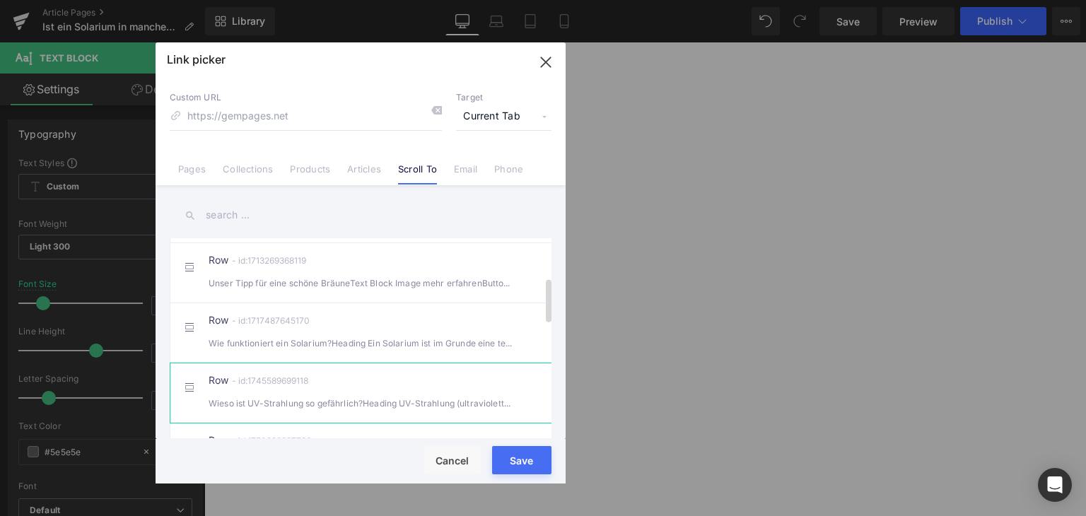
scroll to position [354, 0]
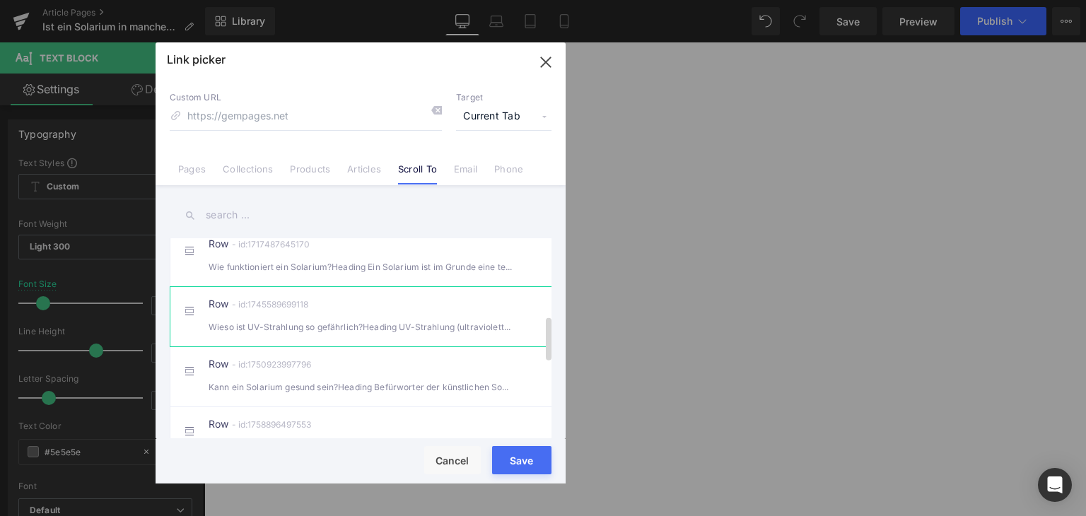
click at [414, 376] on div "Row - id:1750923997796 Kann ein Solarium gesund sein?Heading Befürworter der kü…" at bounding box center [382, 376] width 347 height 35
type input "#r-1750923997796"
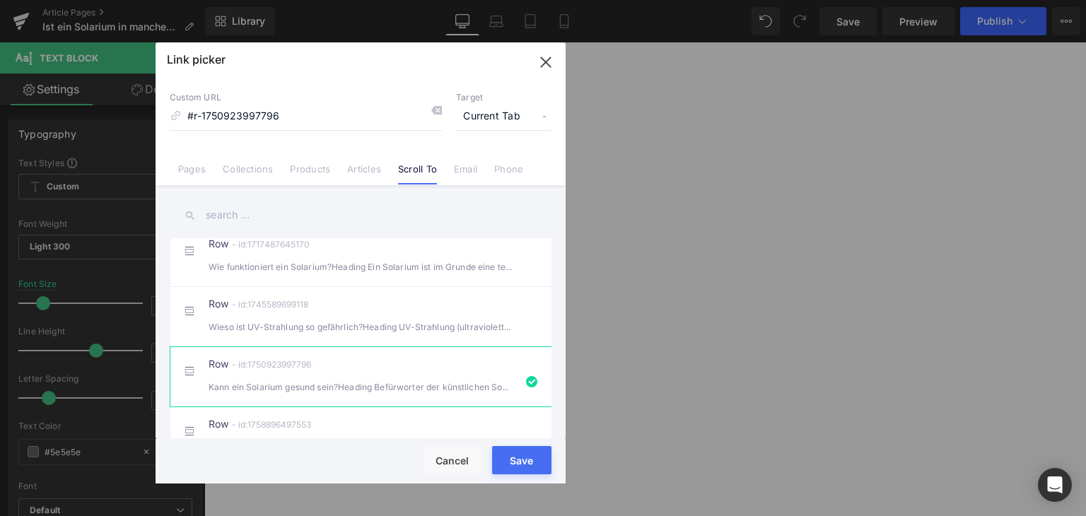
click at [515, 469] on button "Save" at bounding box center [521, 460] width 59 height 28
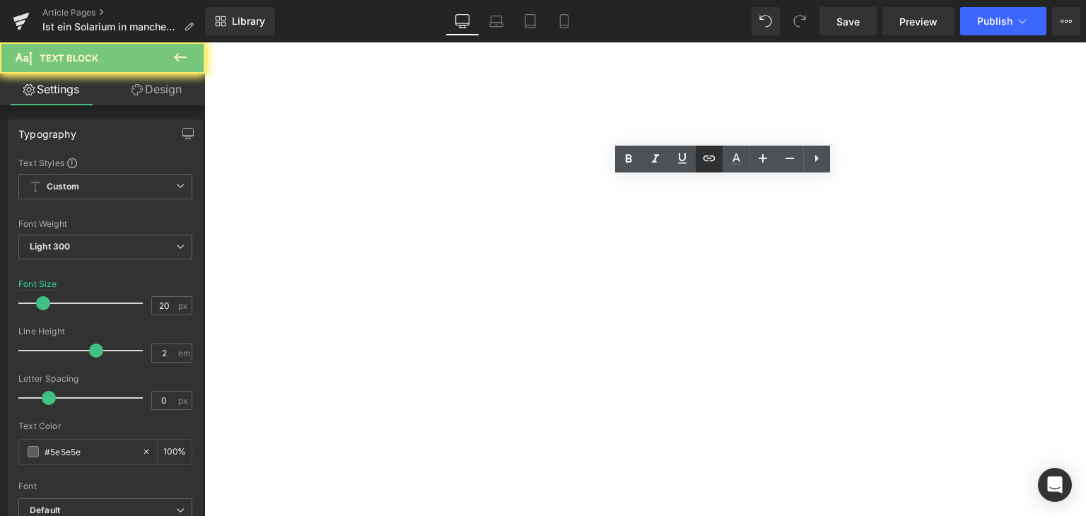
click at [706, 162] on icon at bounding box center [709, 158] width 17 height 17
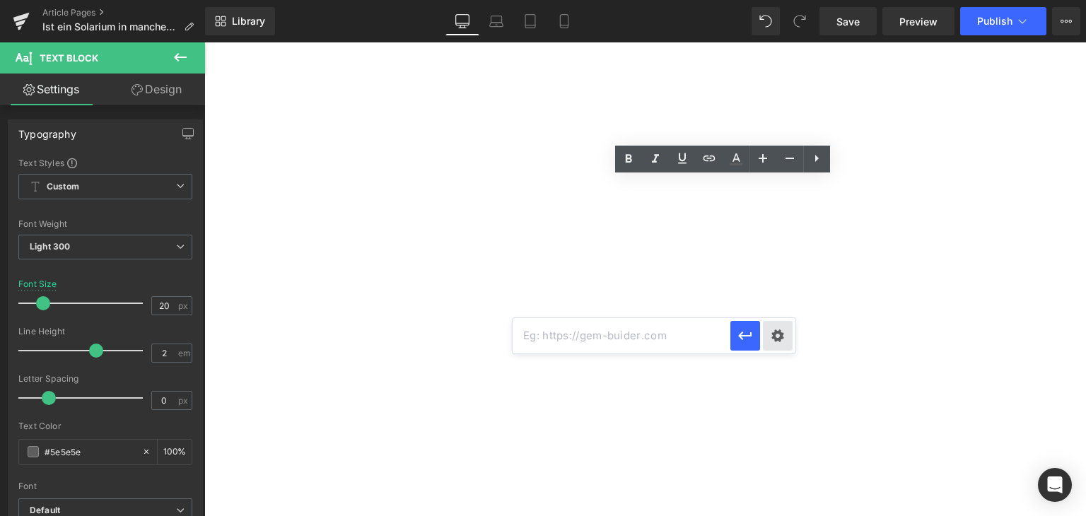
click at [773, 0] on div "Text Color Highlight Color rgba(0, 119, 193, 1) #0077c1 100 % transparent trans…" at bounding box center [543, 0] width 1086 height 0
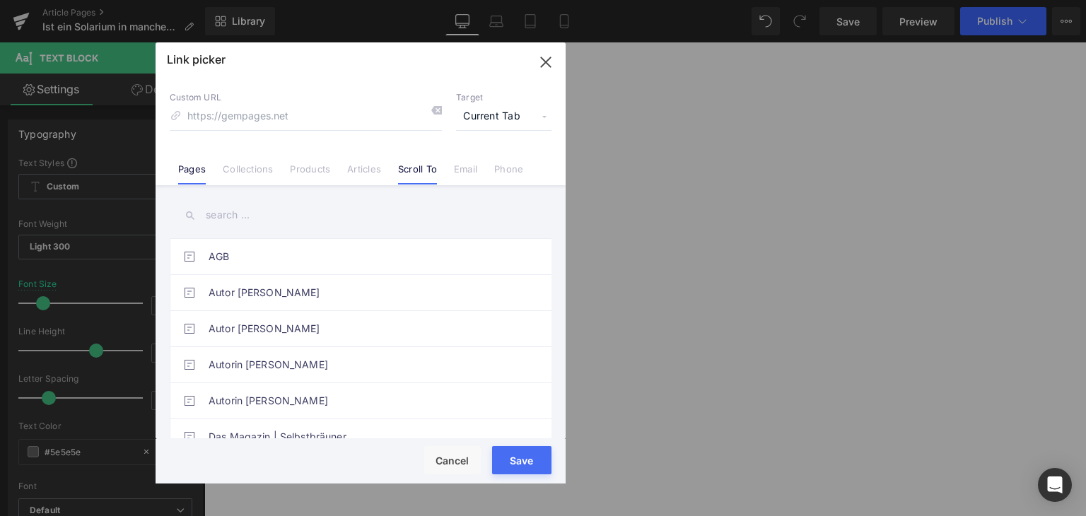
click at [406, 168] on link "Scroll To" at bounding box center [417, 173] width 39 height 21
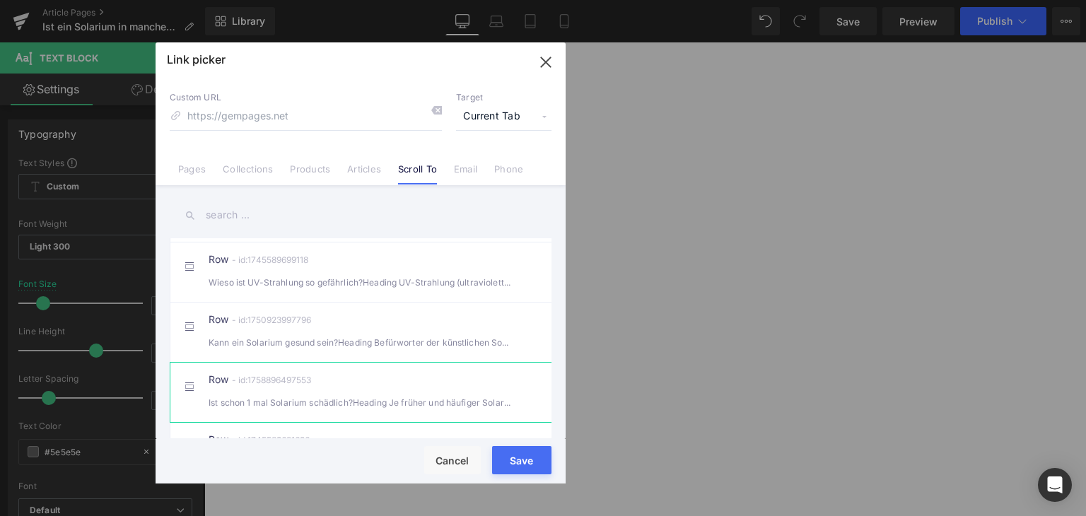
scroll to position [424, 0]
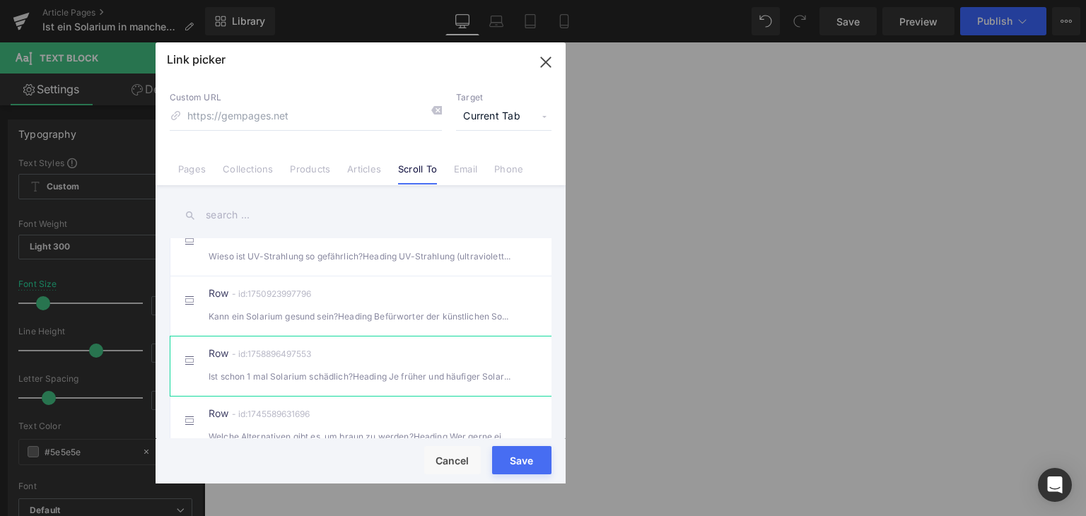
click at [417, 376] on div "Row - id:1758896497553 Ist schon 1 mal Solarium schädlich?Heading Je früher und…" at bounding box center [382, 366] width 347 height 35
type input "#r-1758896497553"
click at [515, 470] on button "Save" at bounding box center [521, 460] width 59 height 28
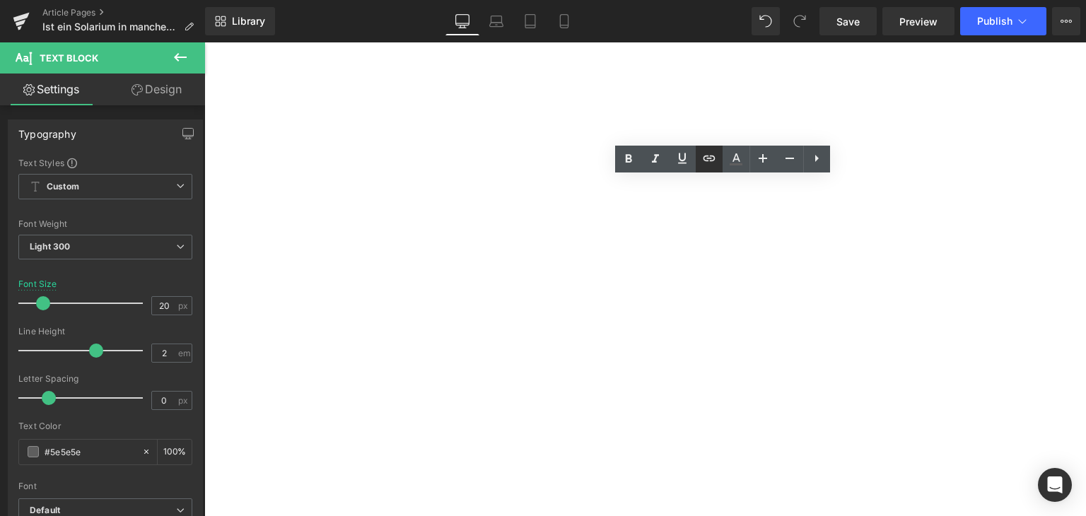
click at [704, 159] on icon at bounding box center [709, 158] width 12 height 6
click at [826, 0] on div "Text Color Highlight Color rgba(0, 119, 193, 1) #0077c1 100 % transparent trans…" at bounding box center [543, 0] width 1086 height 0
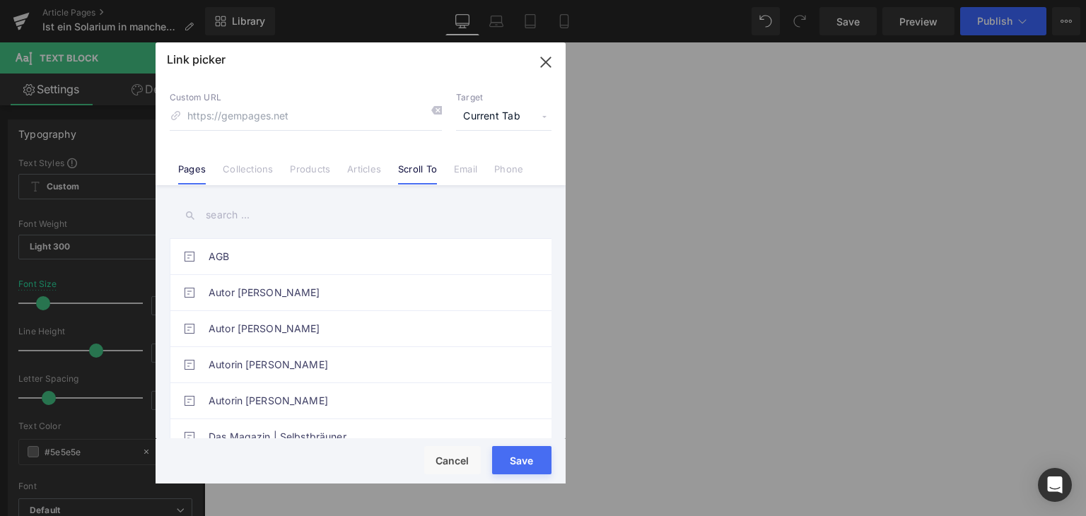
click at [412, 167] on link "Scroll To" at bounding box center [417, 173] width 39 height 21
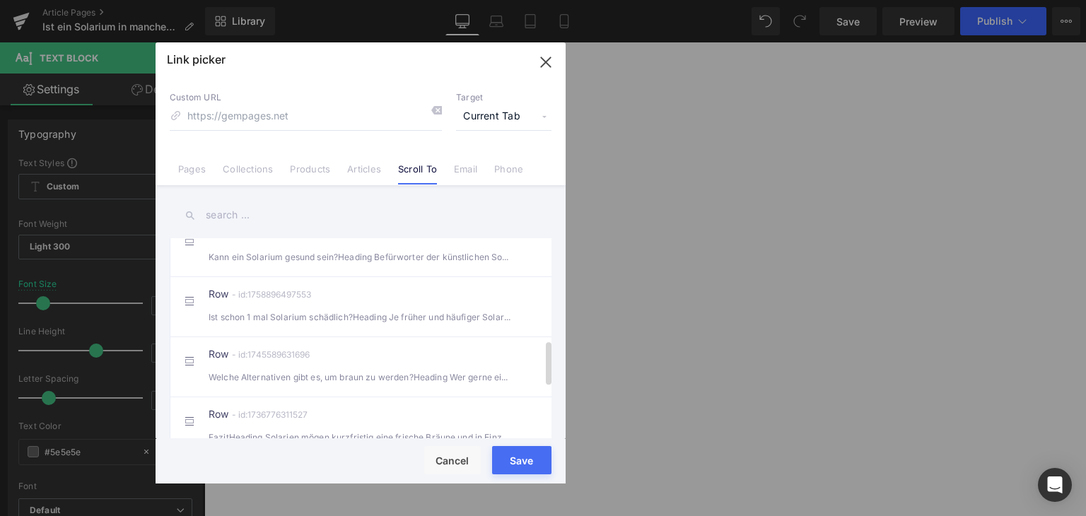
scroll to position [495, 0]
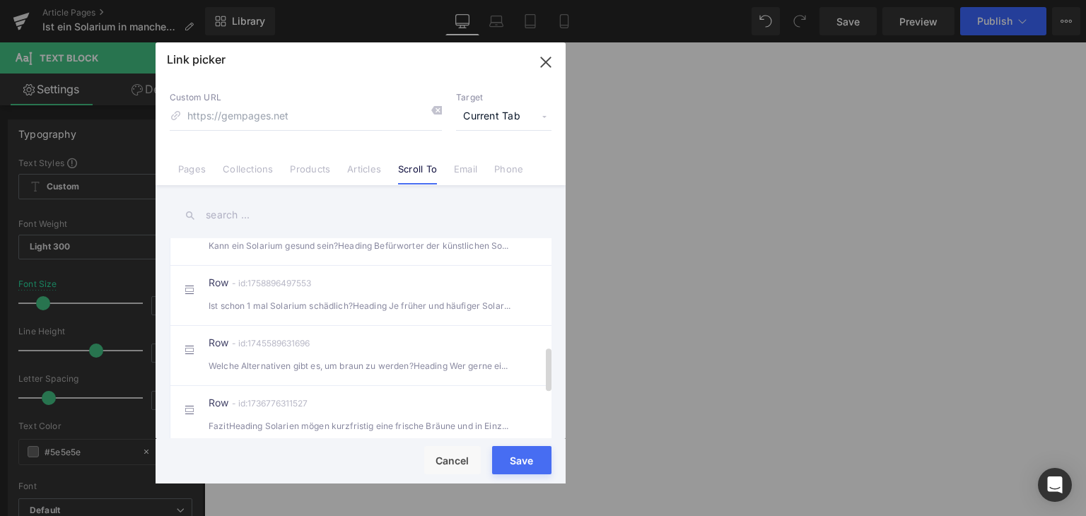
click at [368, 346] on li "Row - id:1745589631696 Welche Alternativen gibt es, um braun zu werden?Heading …" at bounding box center [364, 355] width 388 height 60
type input "#r-1745589631696"
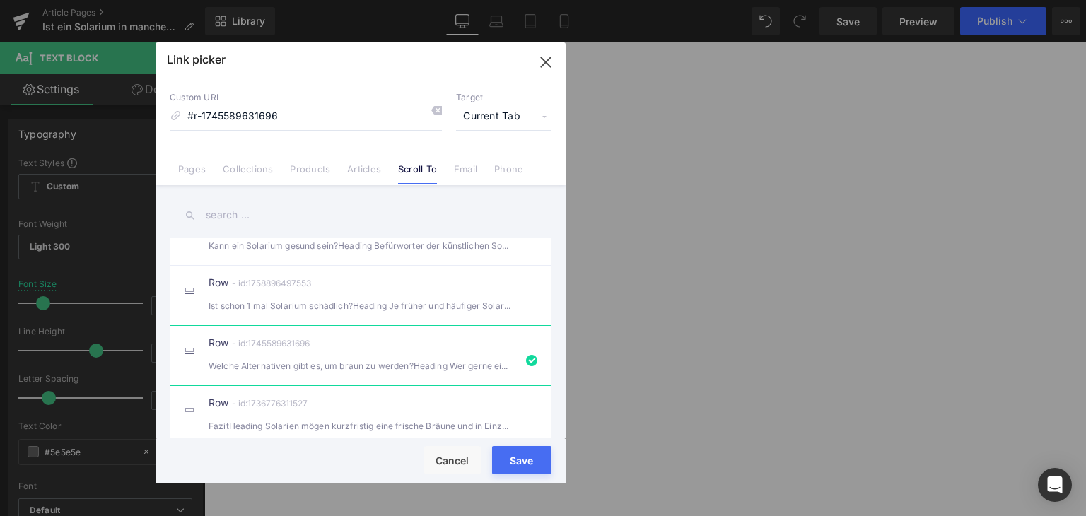
click at [508, 472] on button "Save" at bounding box center [521, 460] width 59 height 28
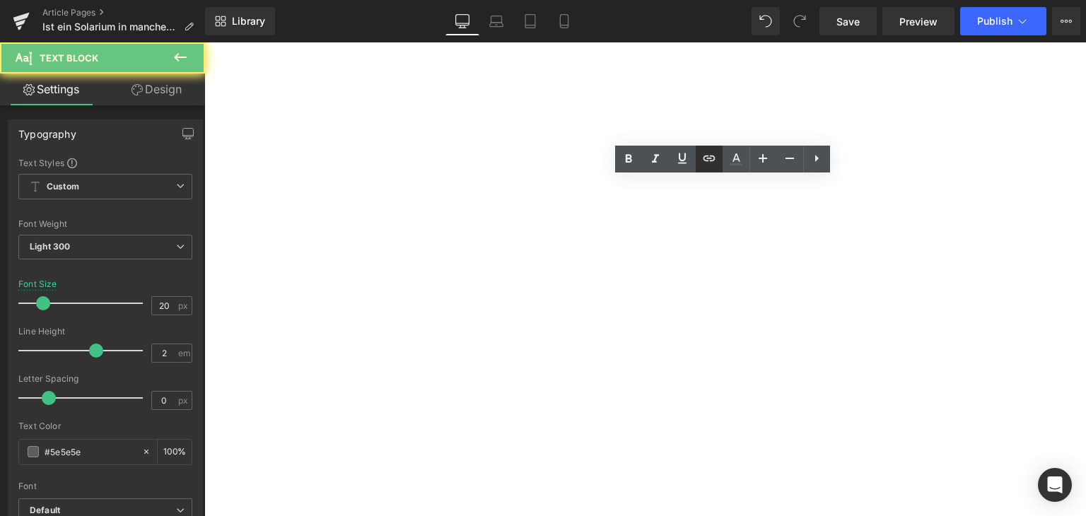
click at [714, 150] on icon at bounding box center [709, 158] width 17 height 17
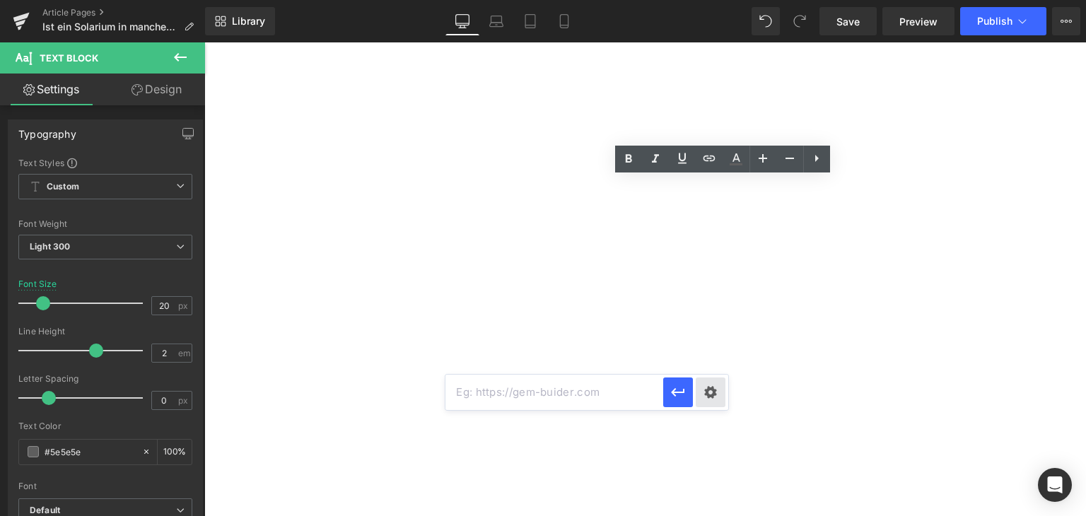
click at [702, 0] on div "Text Color Highlight Color rgba(0, 119, 193, 1) #0077c1 100 % transparent trans…" at bounding box center [543, 0] width 1086 height 0
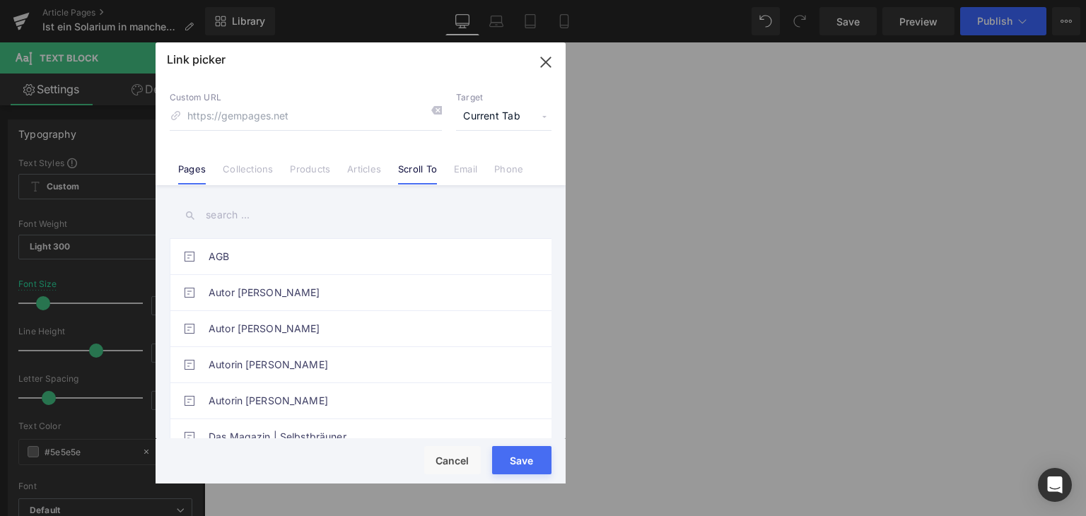
click at [427, 168] on link "Scroll To" at bounding box center [417, 173] width 39 height 21
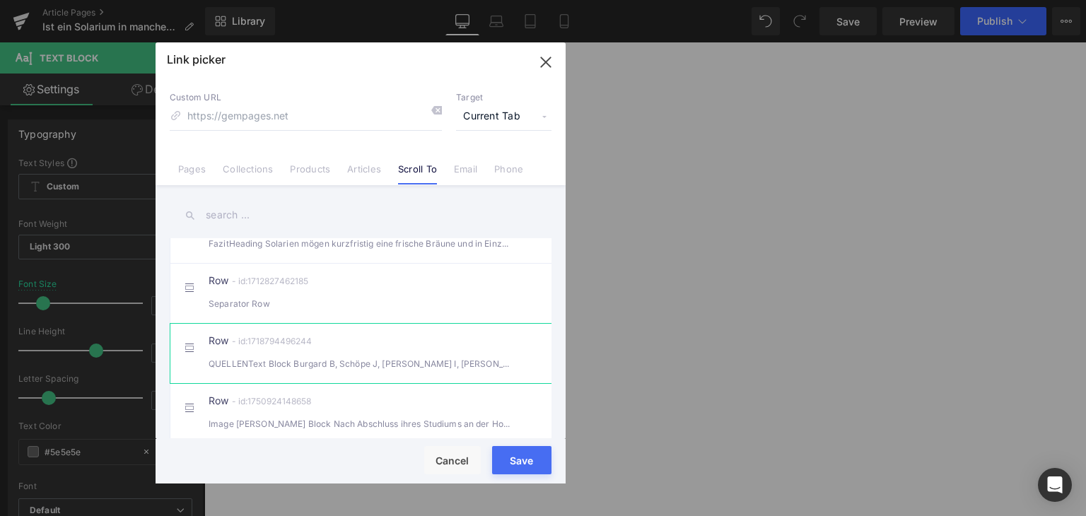
scroll to position [557, 0]
click at [363, 347] on div "Row - id:1736776311527 FazitHeading Solarien mögen kurzfristig eine frische Brä…" at bounding box center [382, 353] width 347 height 35
type input "#r-1736776311527"
click at [539, 472] on button "Save" at bounding box center [521, 460] width 59 height 28
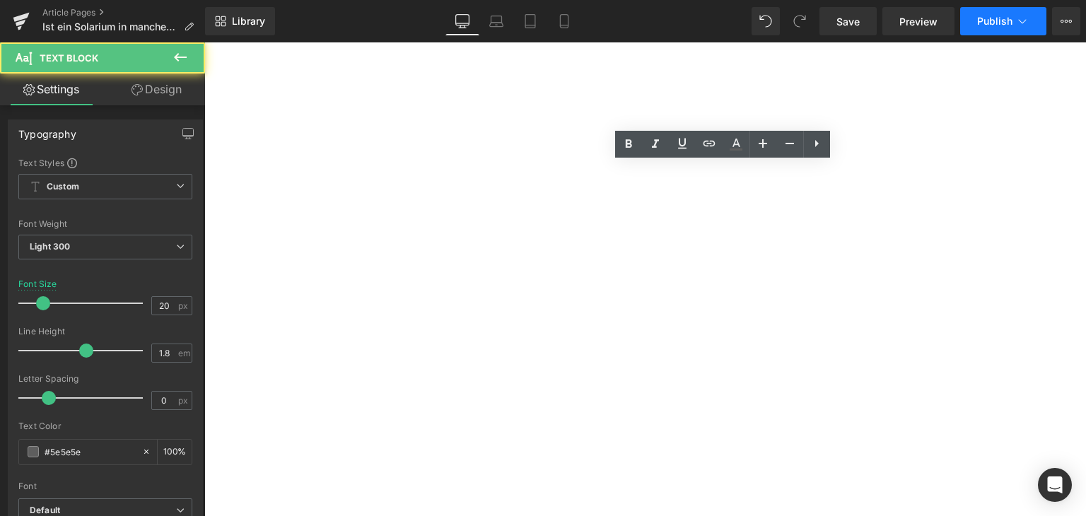
click at [976, 18] on button "Publish" at bounding box center [1003, 21] width 86 height 28
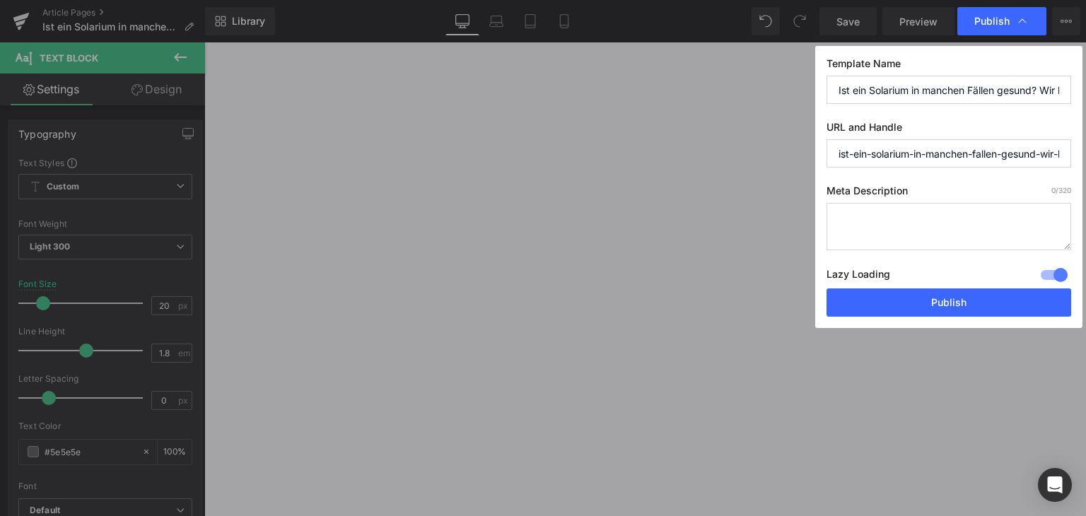
click at [876, 219] on textarea at bounding box center [949, 226] width 245 height 47
paste textarea "In diesem Artikel klären wir auf, wie Solarien wirken, welche gesundheitlichen …"
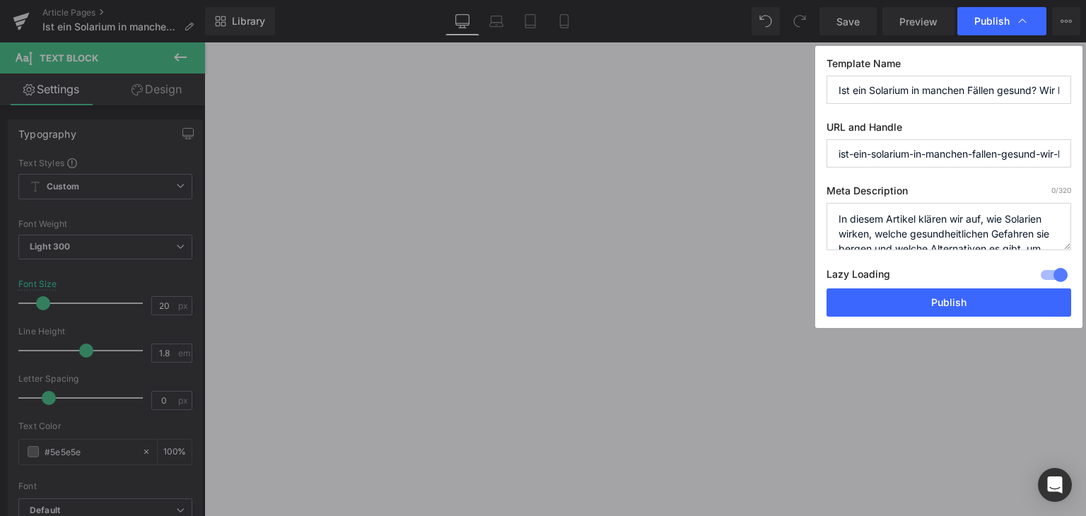
scroll to position [20, 0]
type textarea "In diesem Artikel klären wir auf, wie Solarien wirken, welche gesundheitlichen …"
drag, startPoint x: 839, startPoint y: 153, endPoint x: 872, endPoint y: 155, distance: 33.3
click at [872, 155] on input "ist-ein-solarium-in-manchen-fallen-gesund-wir-klaren-auf" at bounding box center [949, 153] width 245 height 28
drag, startPoint x: 882, startPoint y: 154, endPoint x: 972, endPoint y: 154, distance: 90.5
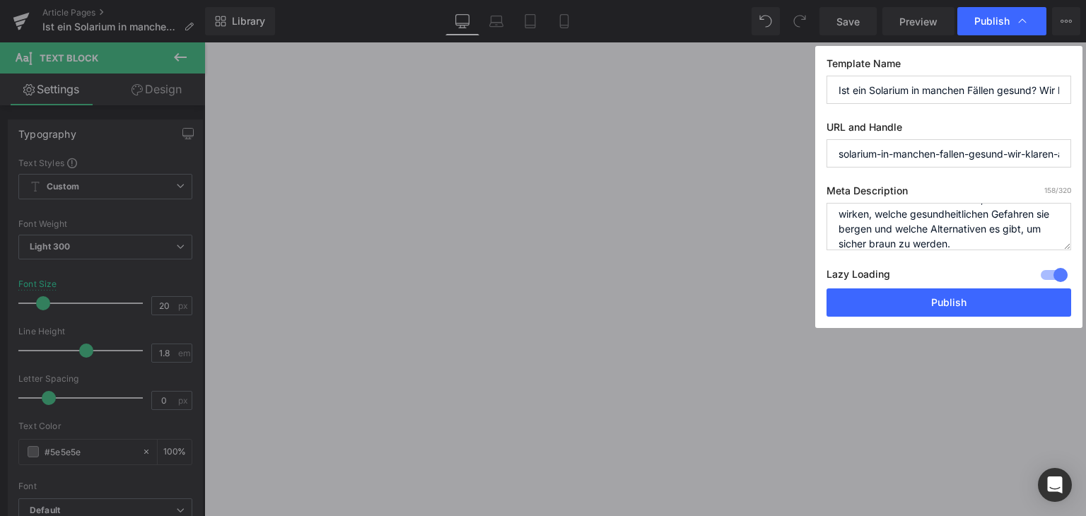
click at [972, 154] on input "solarium-in-manchen-fallen-gesund-wir-klaren-auf" at bounding box center [949, 153] width 245 height 28
click at [916, 153] on input "solarium-gesund-wir-klaren-auf" at bounding box center [949, 153] width 245 height 28
drag, startPoint x: 919, startPoint y: 154, endPoint x: 1007, endPoint y: 150, distance: 88.5
click at [1007, 150] on input "solarium-gesund-wir-klaren-auf" at bounding box center [949, 153] width 245 height 28
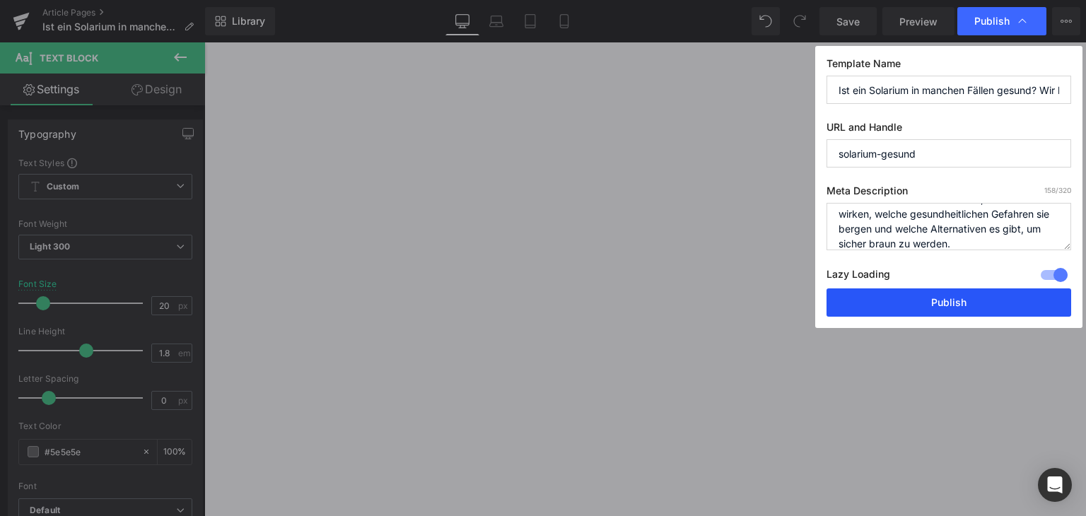
type input "solarium-gesund"
click at [941, 304] on button "Publish" at bounding box center [949, 303] width 245 height 28
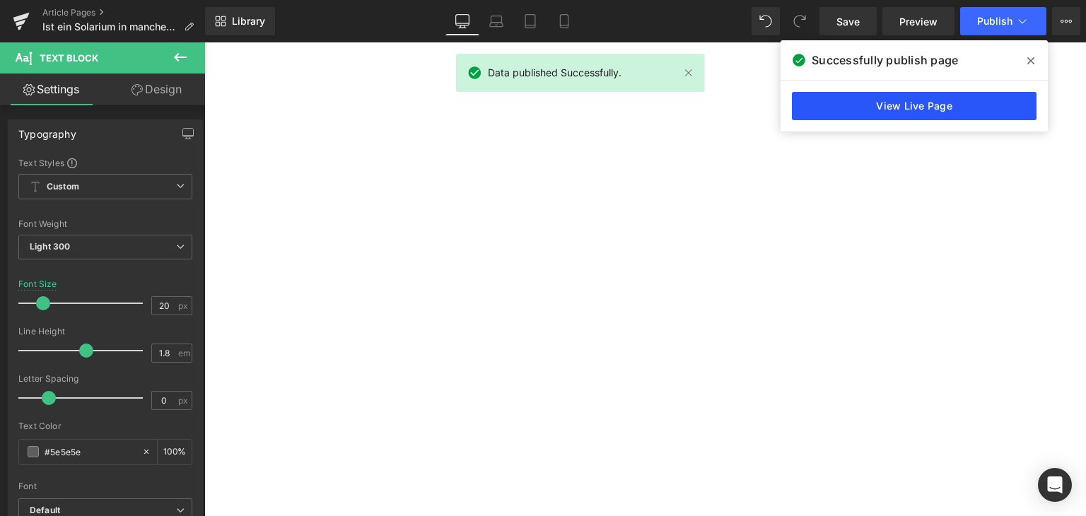
click at [931, 105] on link "View Live Page" at bounding box center [914, 106] width 245 height 28
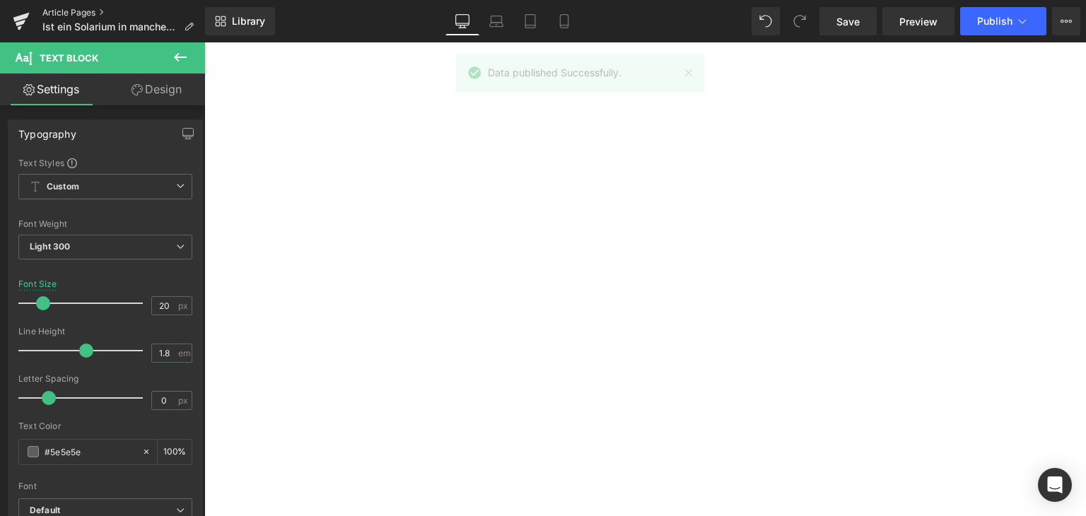
click at [85, 8] on link "Article Pages" at bounding box center [123, 12] width 163 height 11
